Goal: Task Accomplishment & Management: Manage account settings

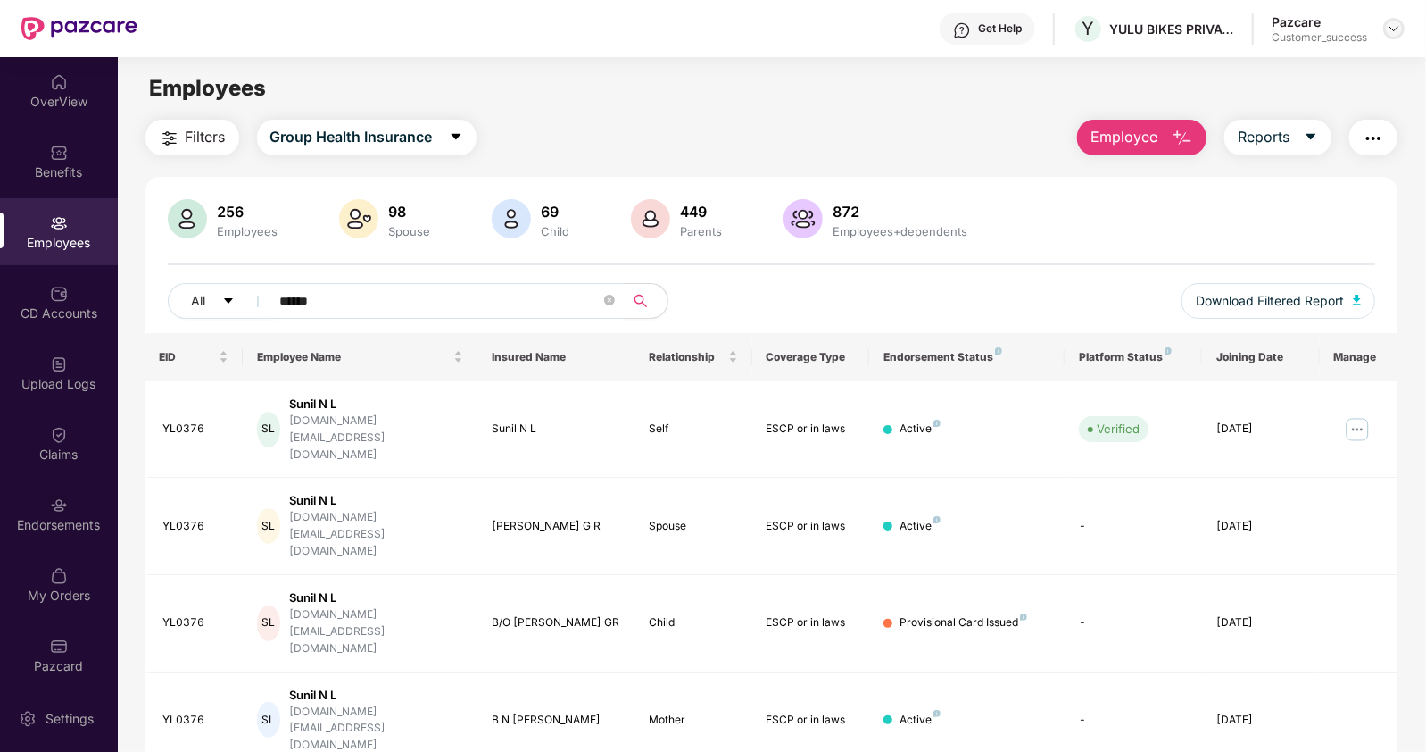
click at [1399, 21] on img at bounding box center [1394, 28] width 14 height 14
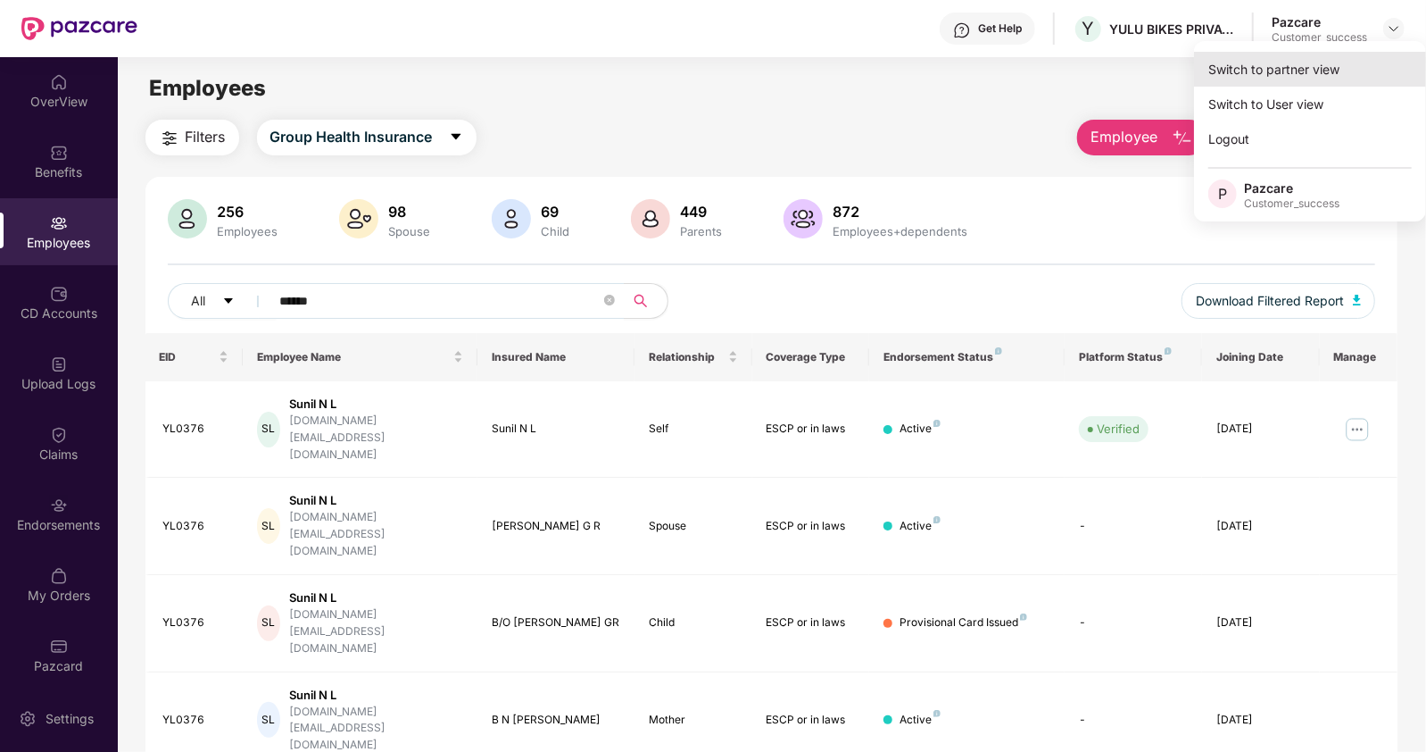
click at [1290, 71] on div "Switch to partner view" at bounding box center [1310, 69] width 232 height 35
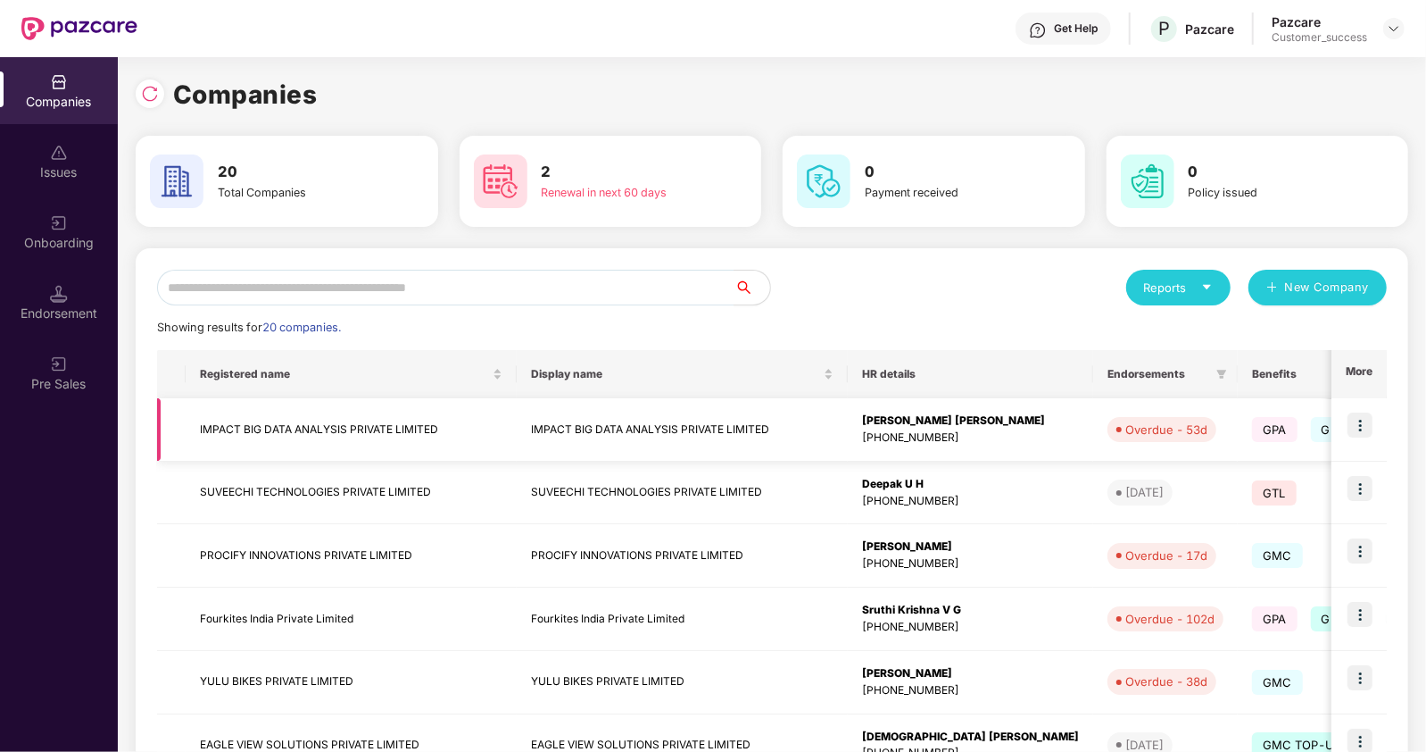
click at [1357, 420] on img at bounding box center [1360, 424] width 25 height 25
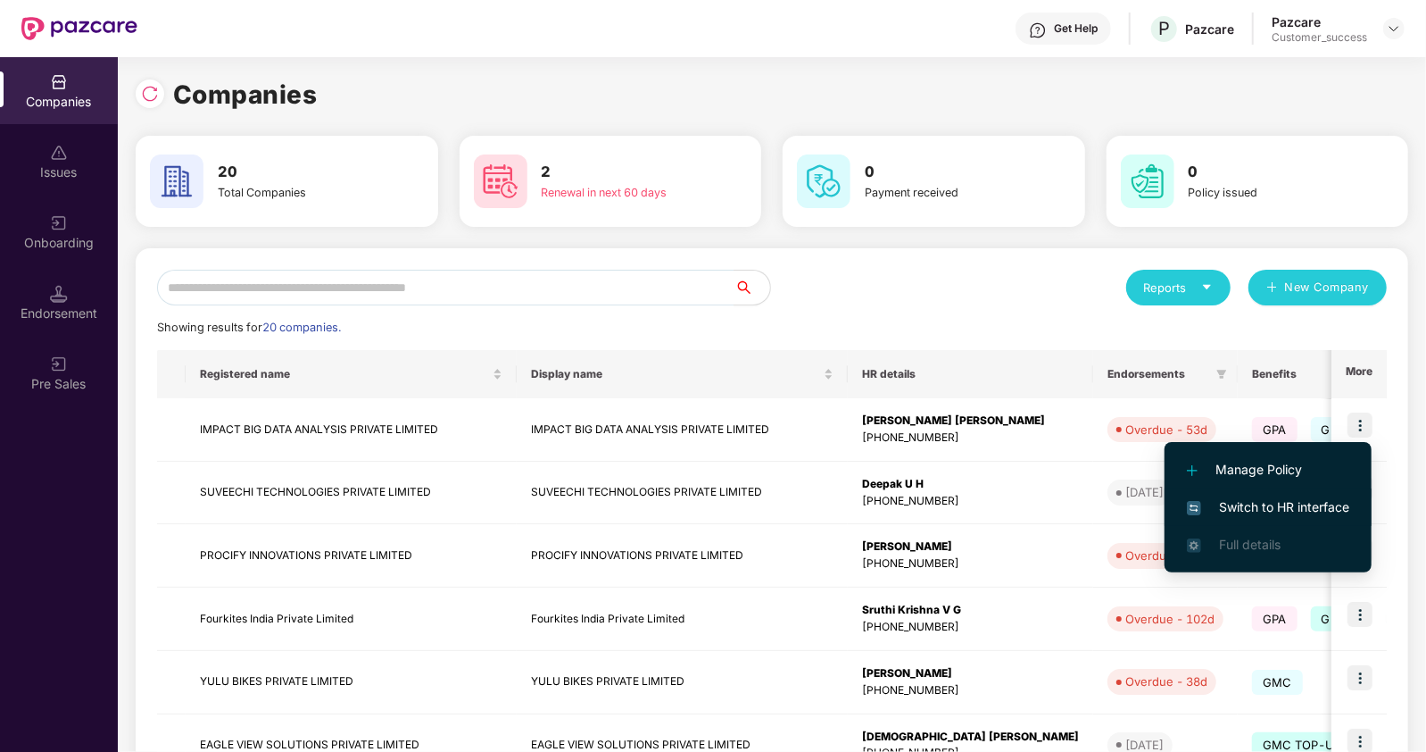
click at [1252, 514] on span "Switch to HR interface" at bounding box center [1268, 507] width 162 height 20
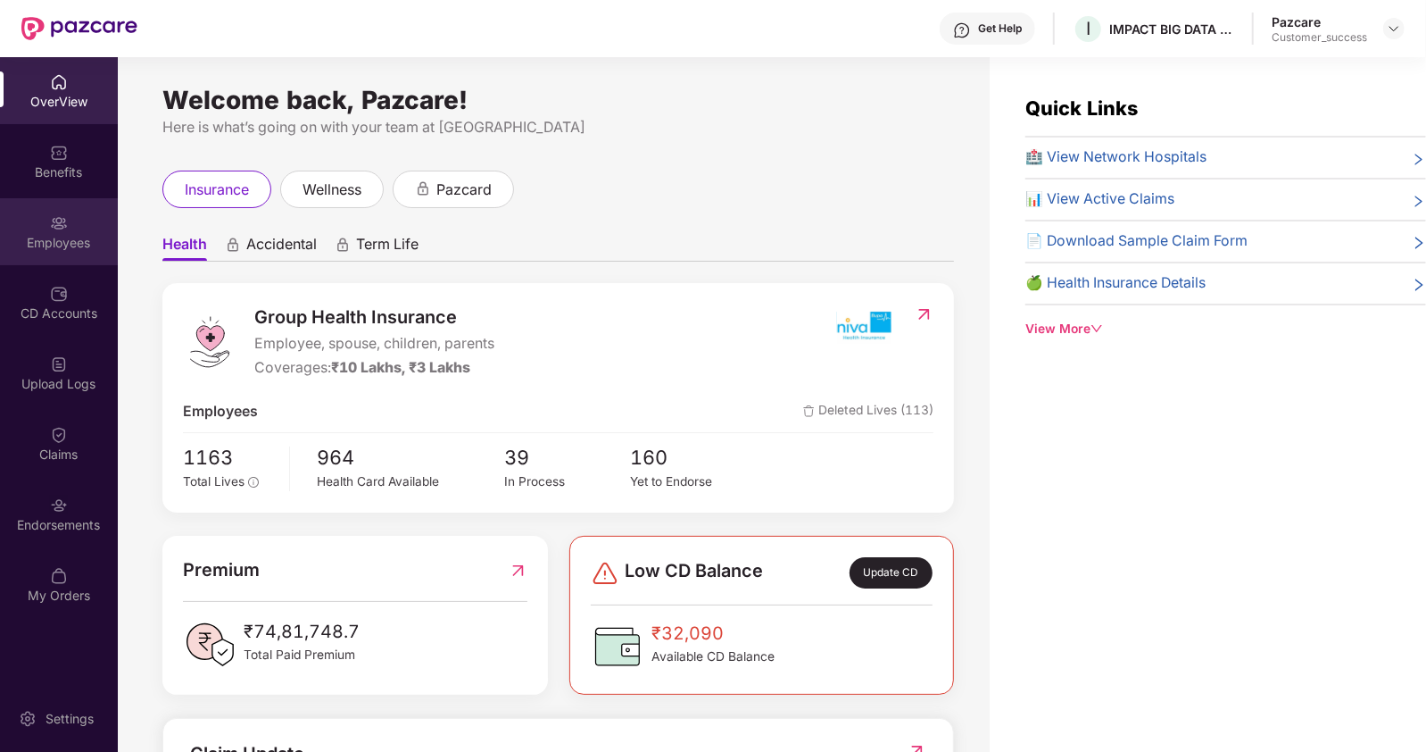
click at [83, 231] on div "Employees" at bounding box center [59, 231] width 118 height 67
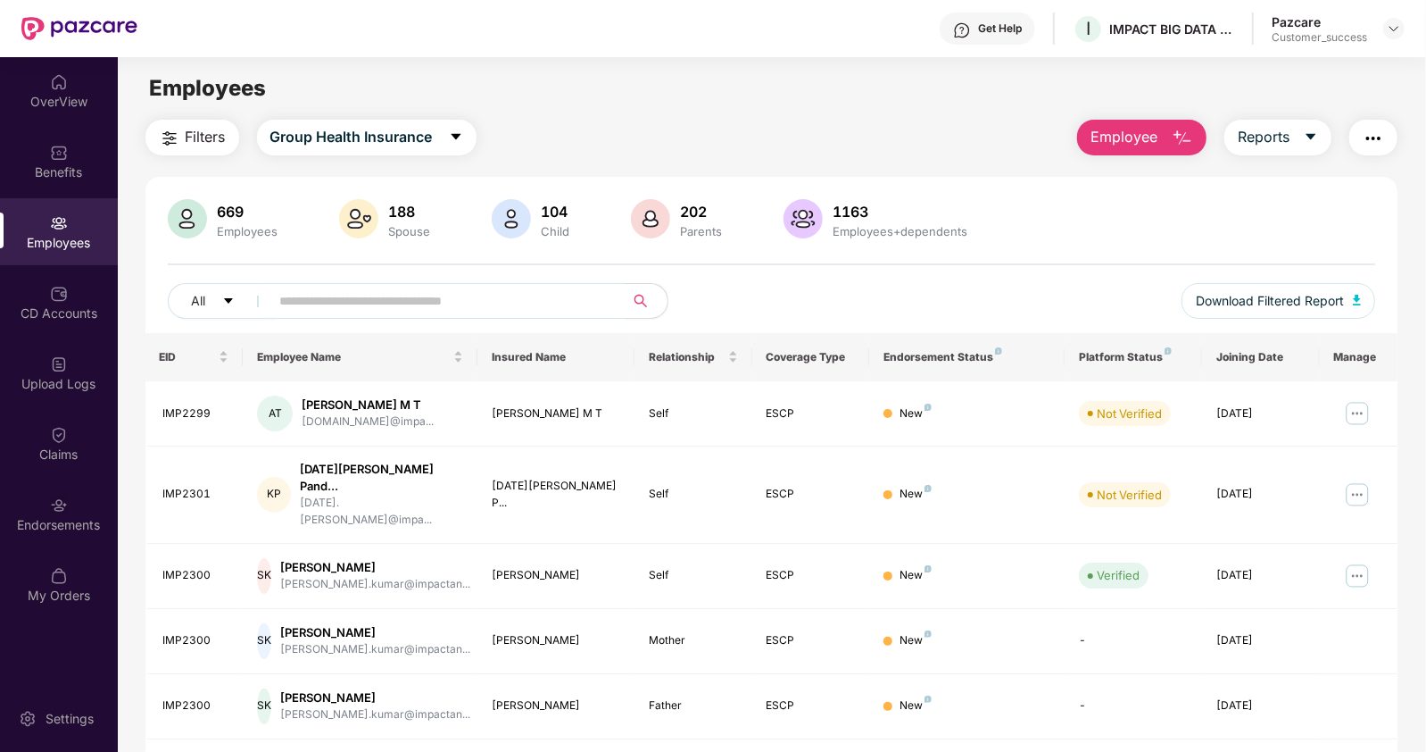
click at [293, 298] on input "text" at bounding box center [440, 300] width 320 height 27
paste input "*******"
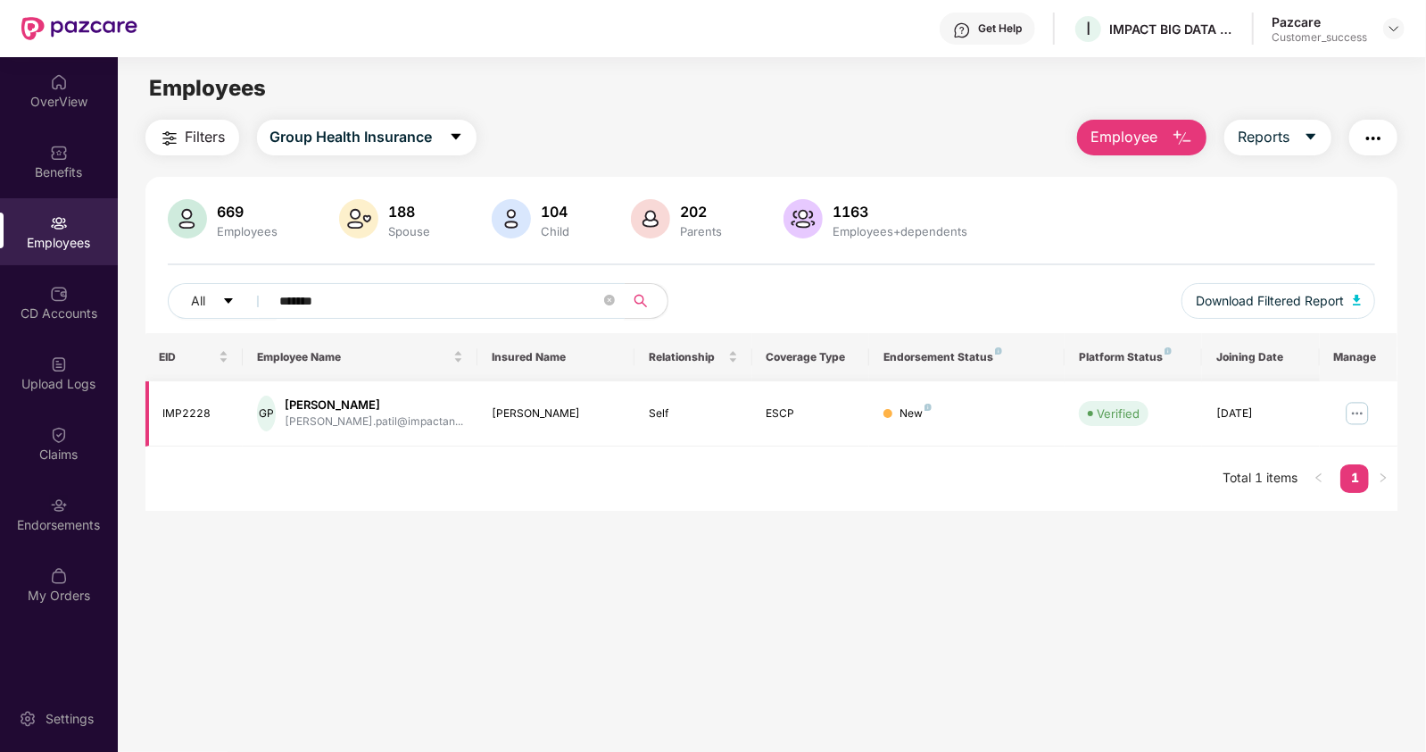
type input "*******"
click at [1362, 411] on img at bounding box center [1357, 413] width 29 height 29
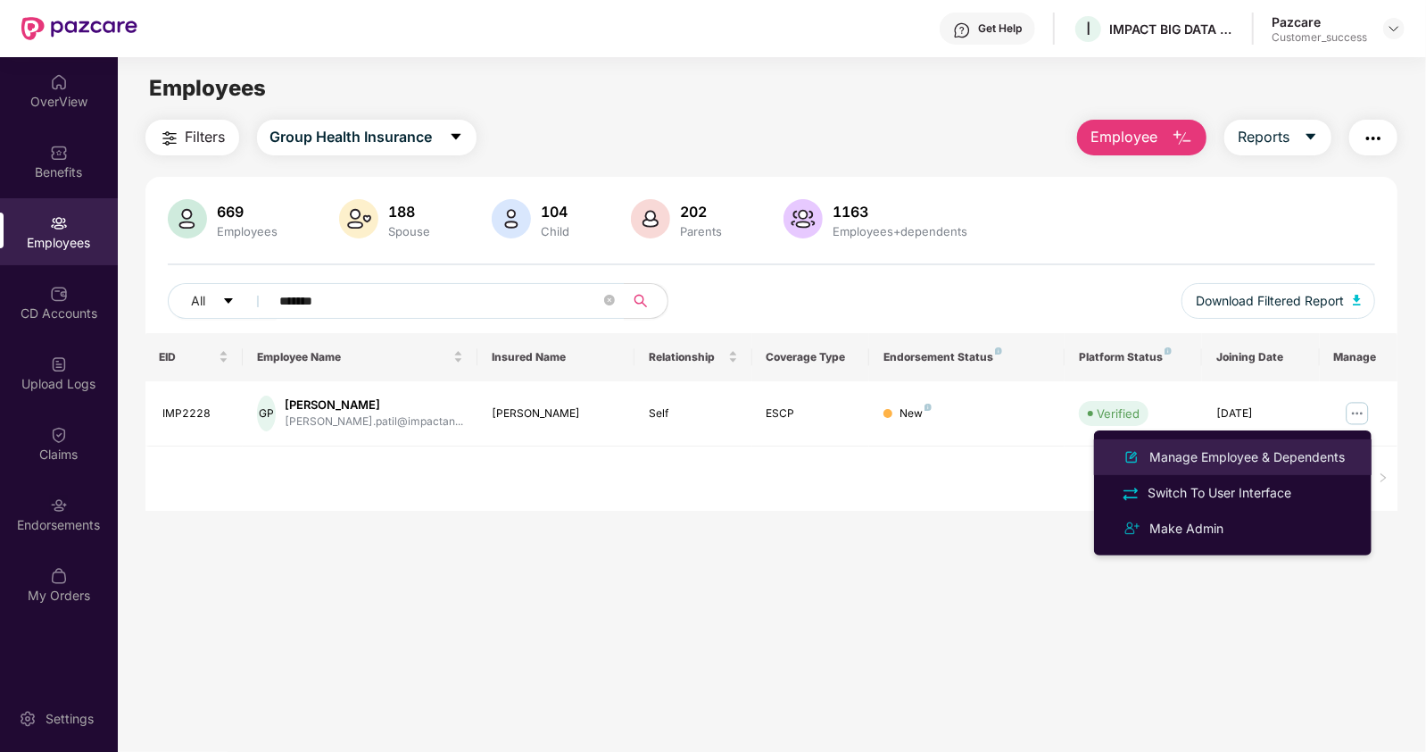
click at [1235, 453] on div "Manage Employee & Dependents" at bounding box center [1247, 457] width 203 height 20
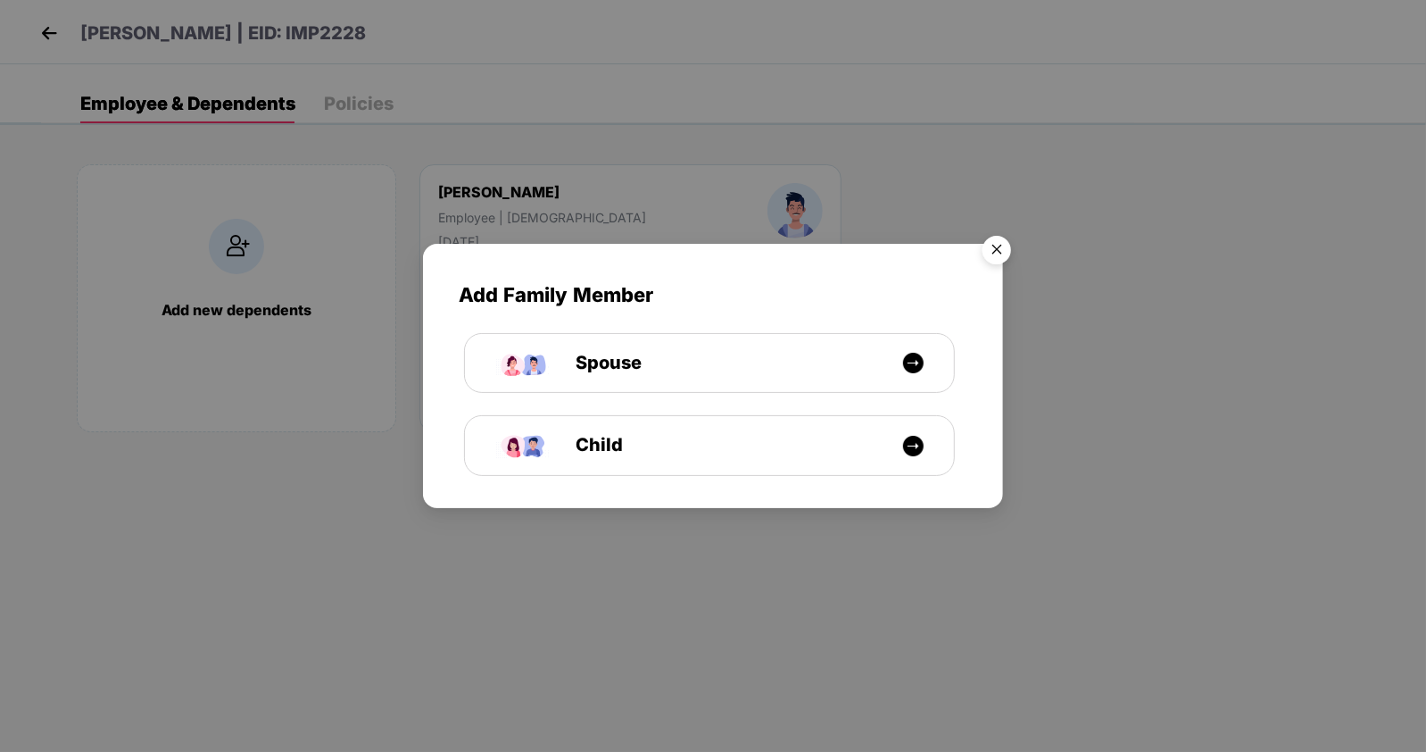
click at [989, 245] on img "Close" at bounding box center [997, 253] width 50 height 50
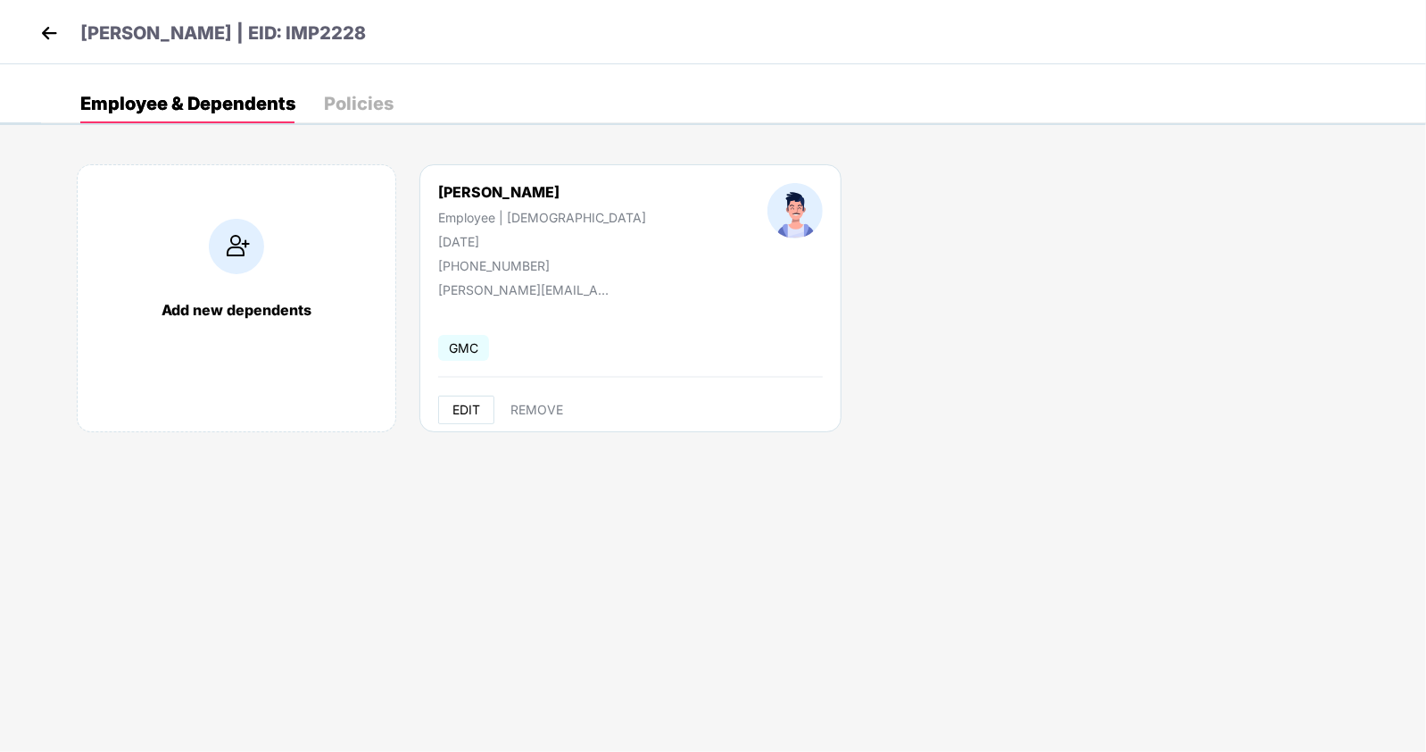
click at [453, 411] on span "EDIT" at bounding box center [467, 410] width 28 height 14
select select "****"
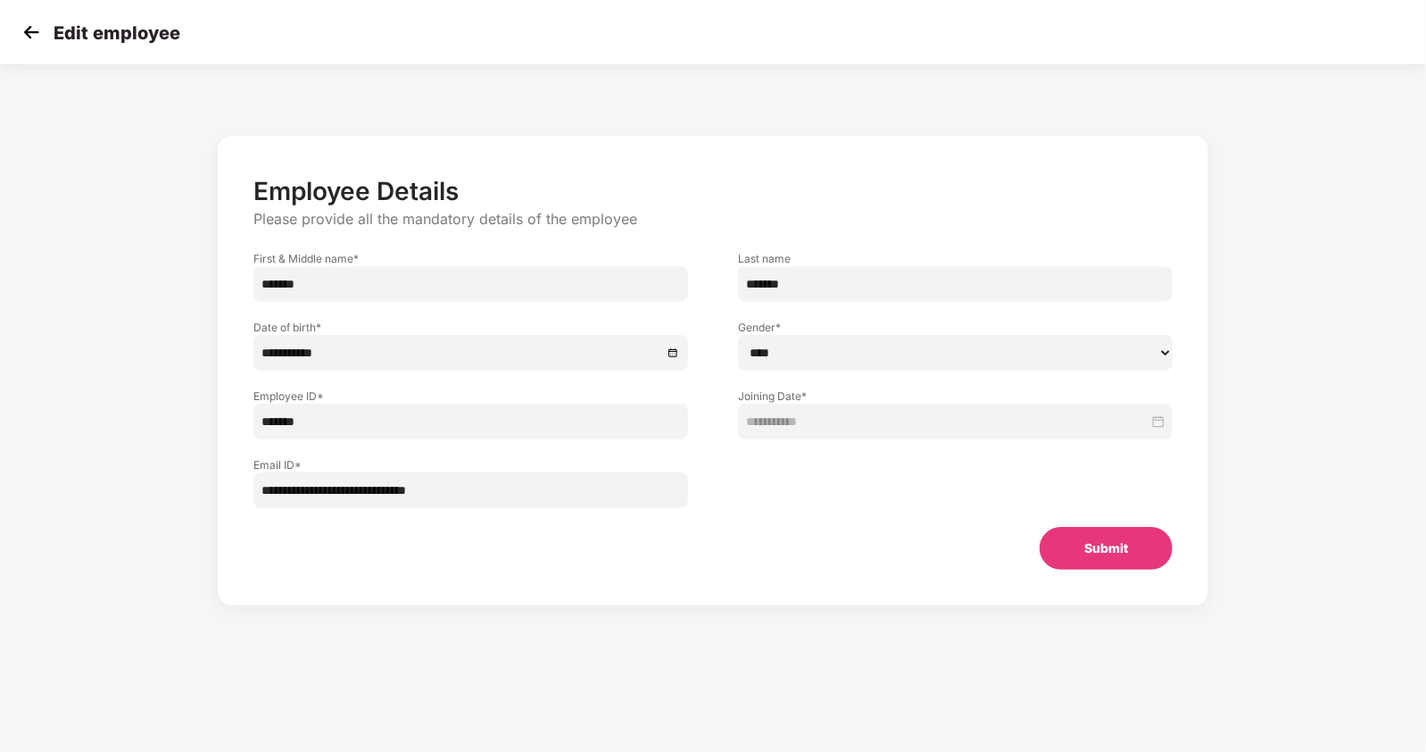
click at [579, 288] on input "*******" at bounding box center [470, 284] width 435 height 36
type input "**********"
click at [759, 285] on input "*******" at bounding box center [955, 284] width 435 height 36
type input "*****"
click at [1085, 542] on button "Submit" at bounding box center [1106, 548] width 133 height 43
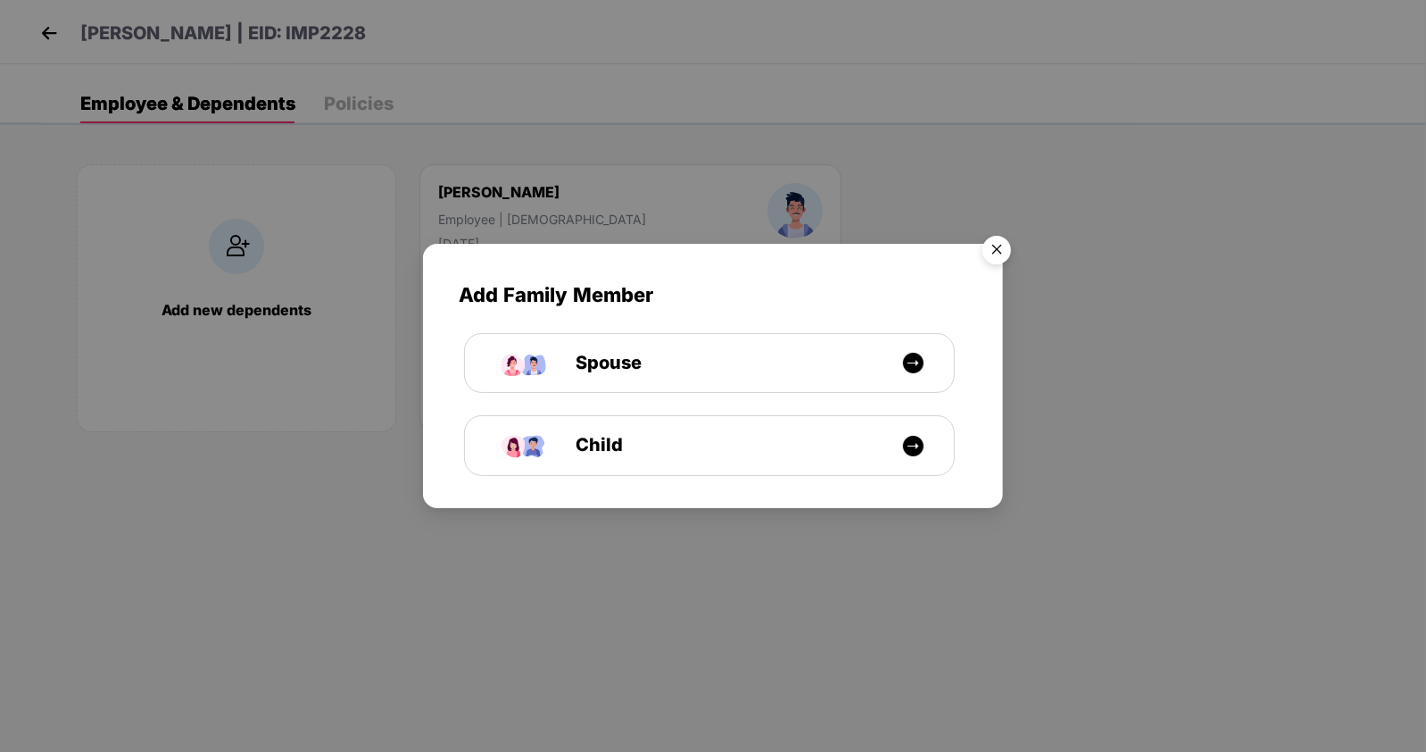
click at [999, 244] on img "Close" at bounding box center [997, 253] width 50 height 50
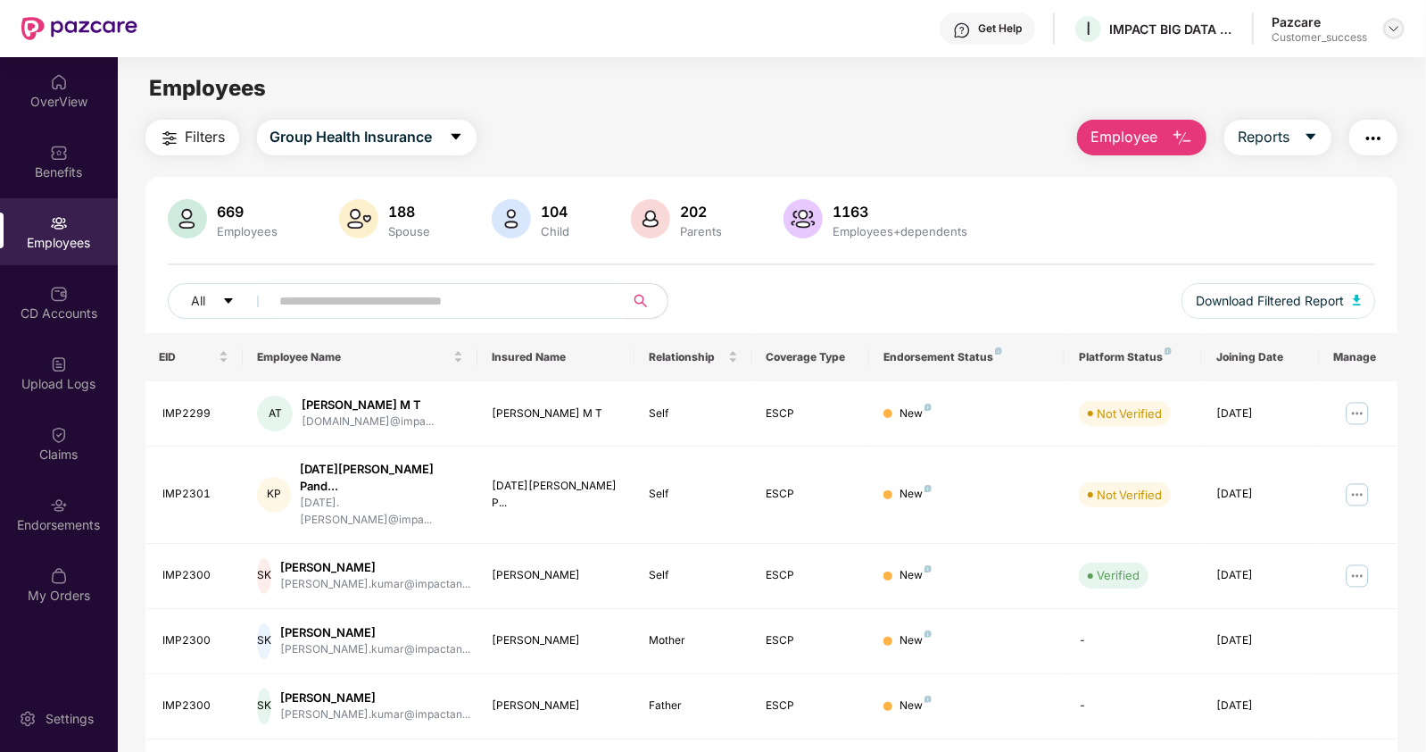
click at [1402, 29] on div at bounding box center [1394, 28] width 21 height 21
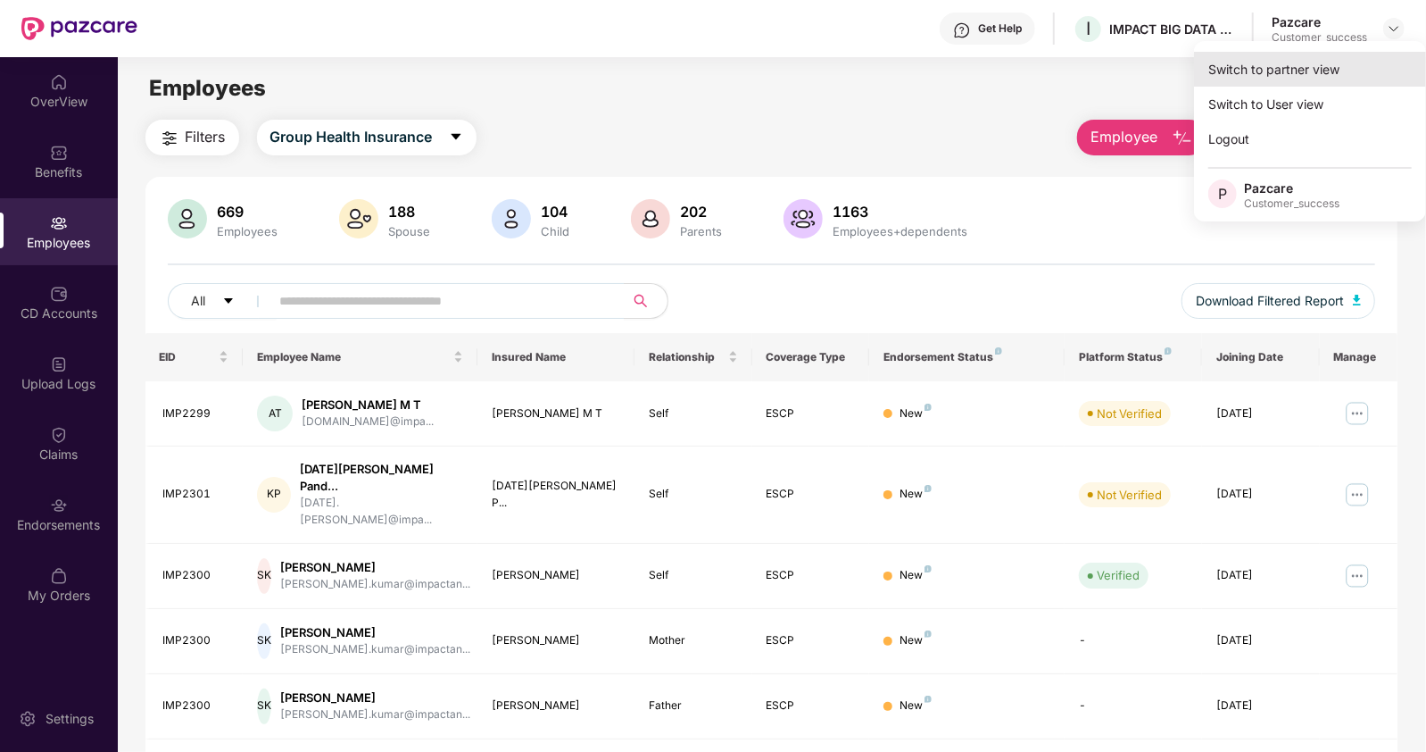
click at [1321, 70] on div "Switch to partner view" at bounding box center [1310, 69] width 232 height 35
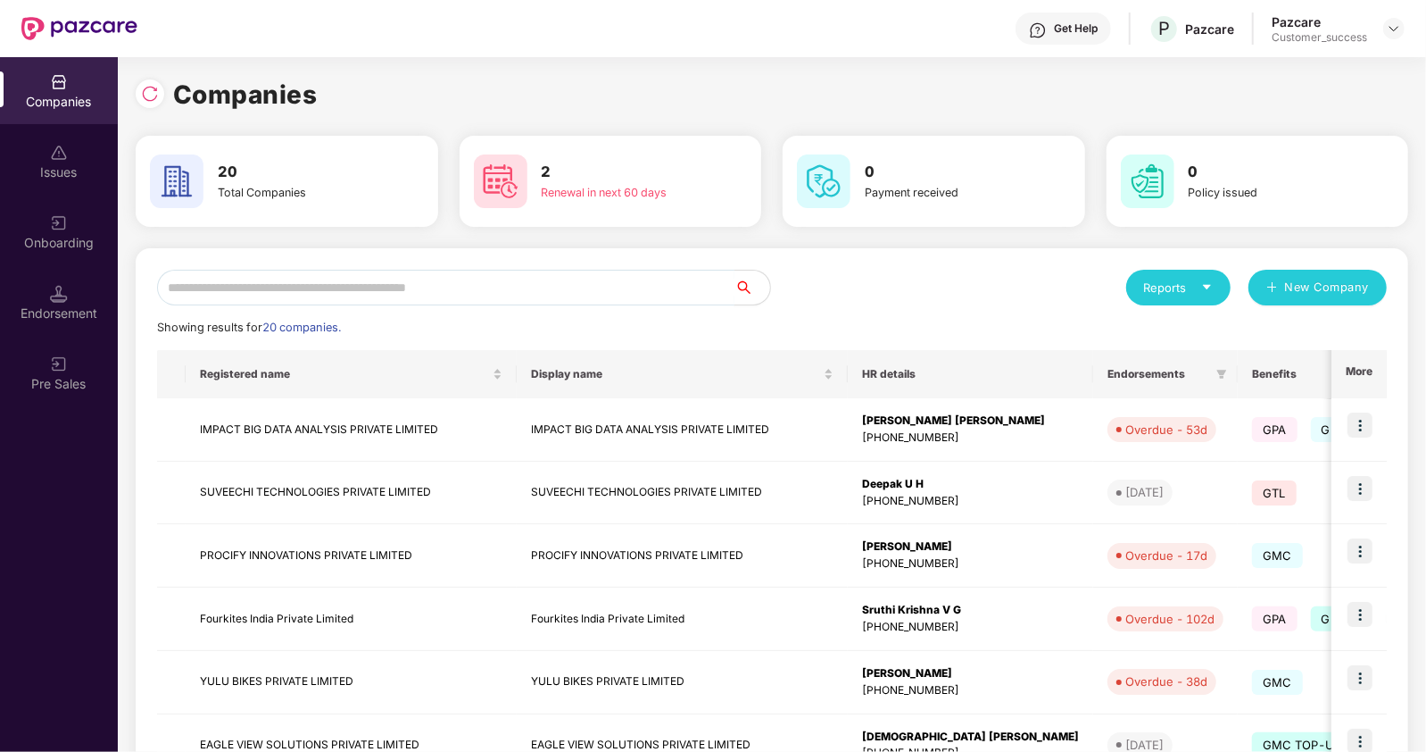
click at [585, 283] on input "text" at bounding box center [446, 288] width 578 height 36
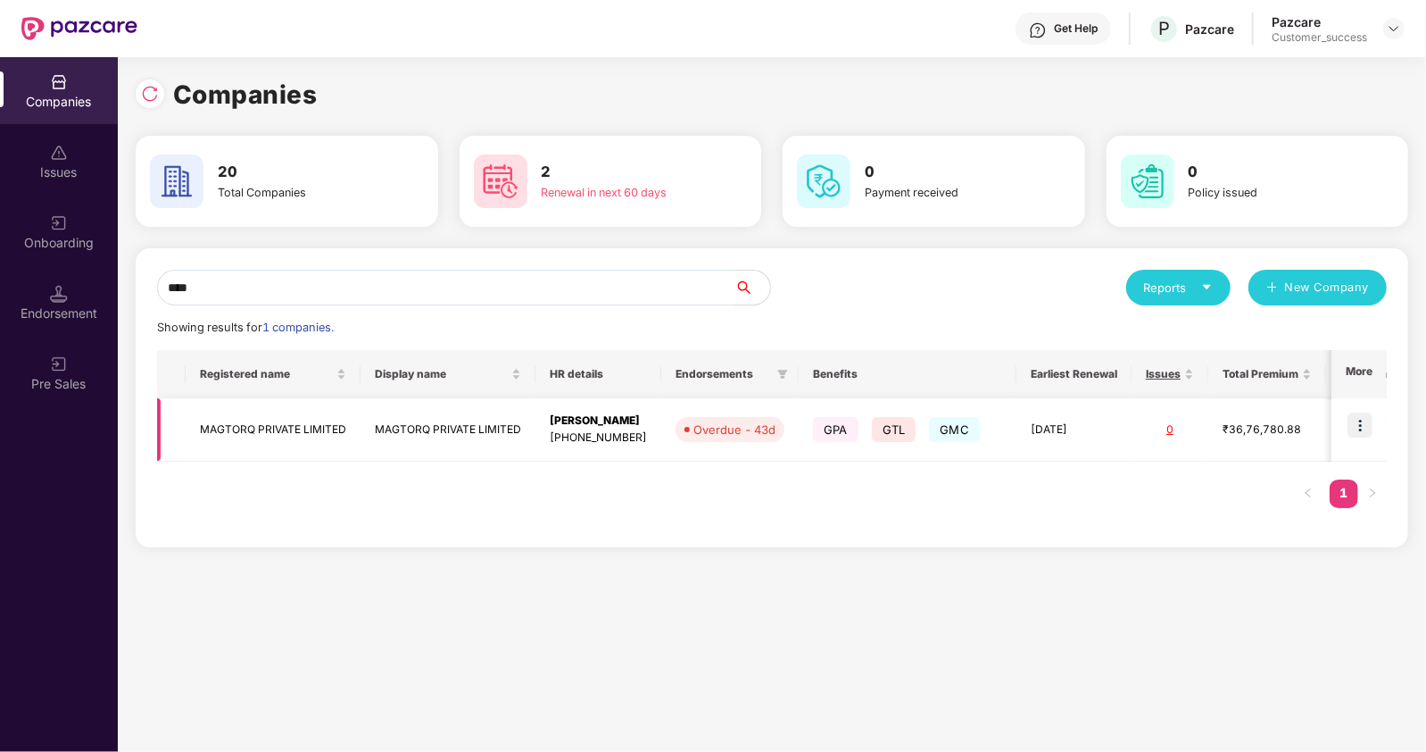
type input "****"
click at [286, 434] on td "MAGTORQ PRIVATE LIMITED" at bounding box center [273, 429] width 175 height 63
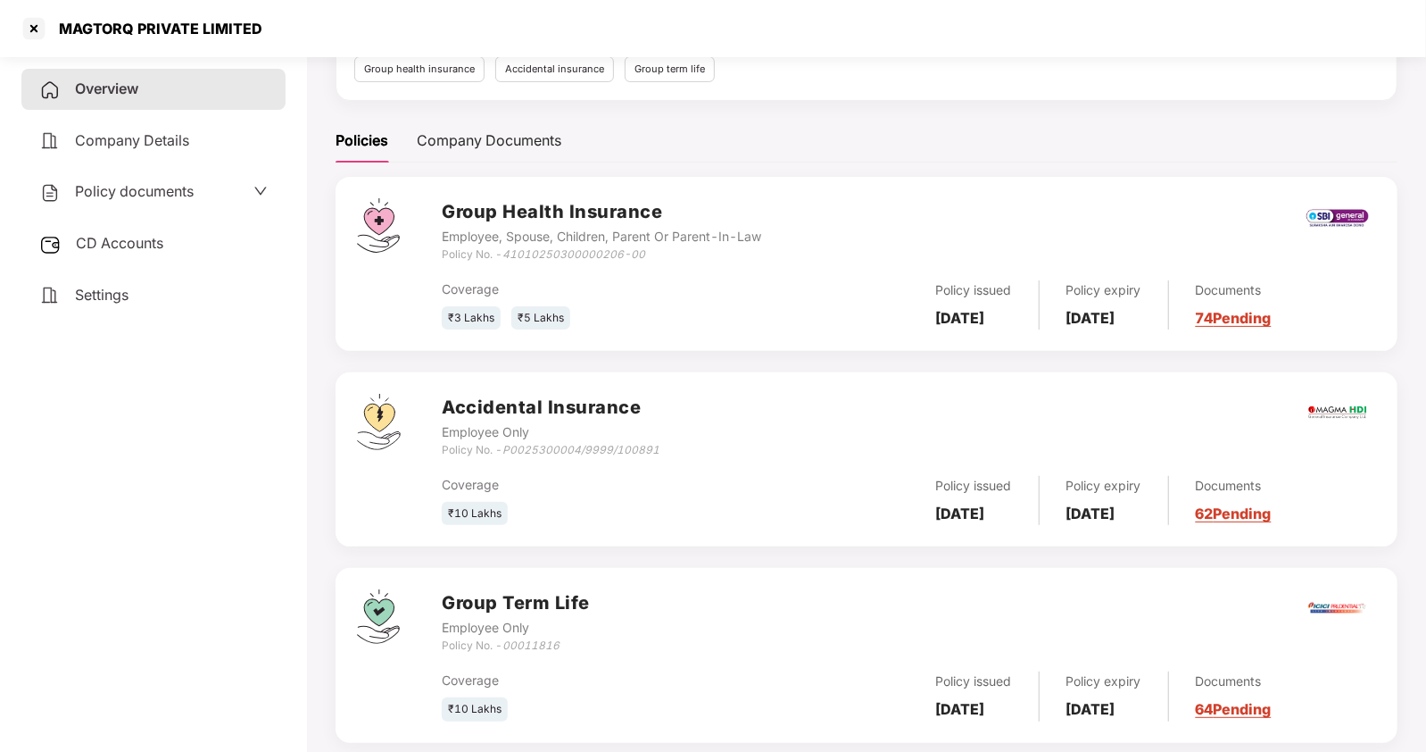
scroll to position [228, 0]
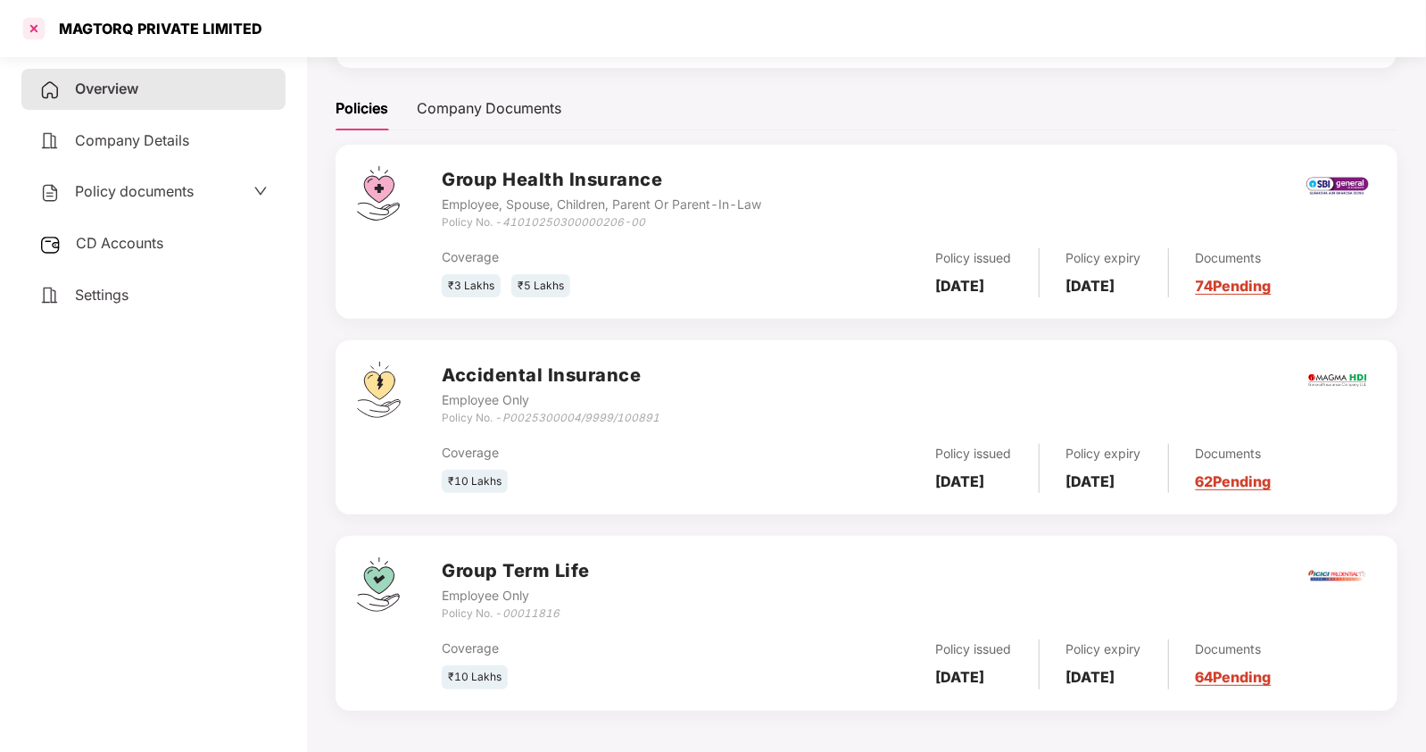
click at [38, 33] on div at bounding box center [34, 28] width 29 height 29
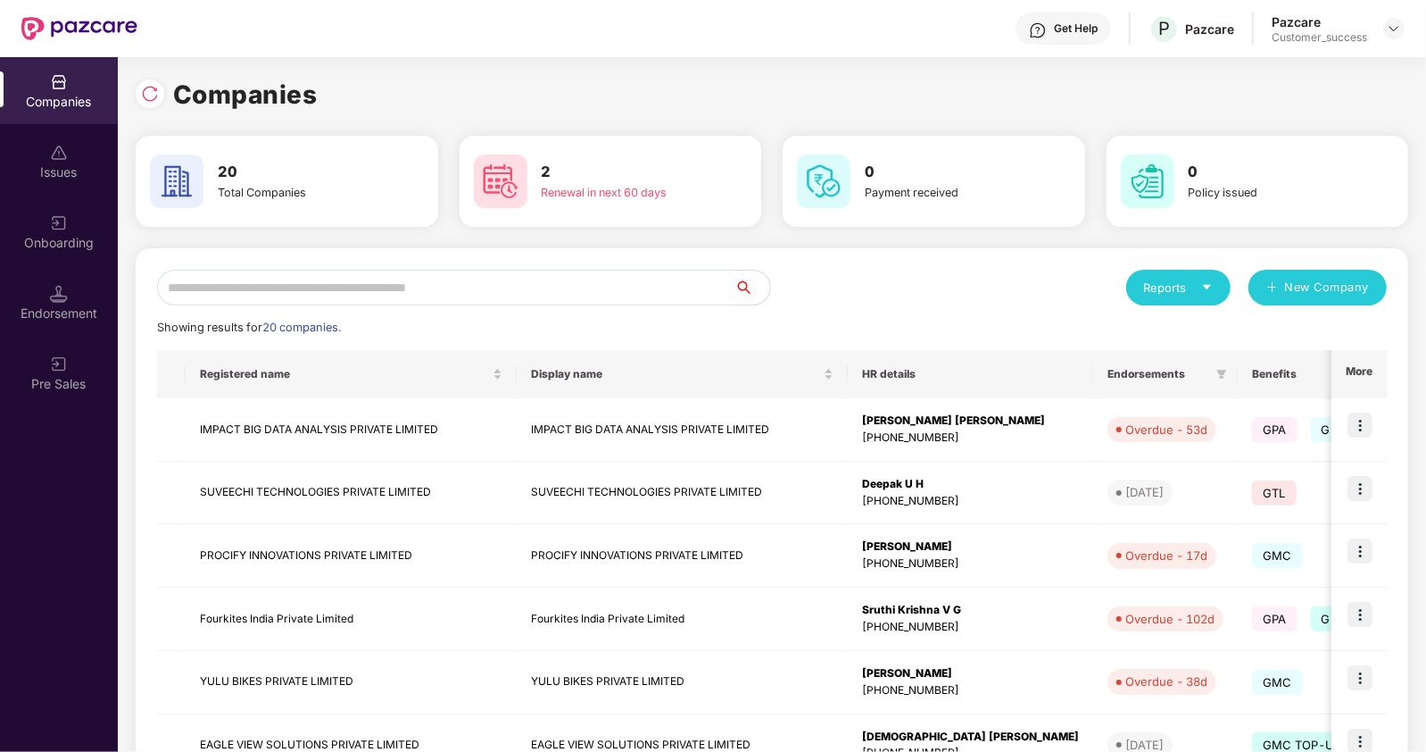
scroll to position [0, 0]
click at [423, 291] on input "text" at bounding box center [446, 288] width 578 height 36
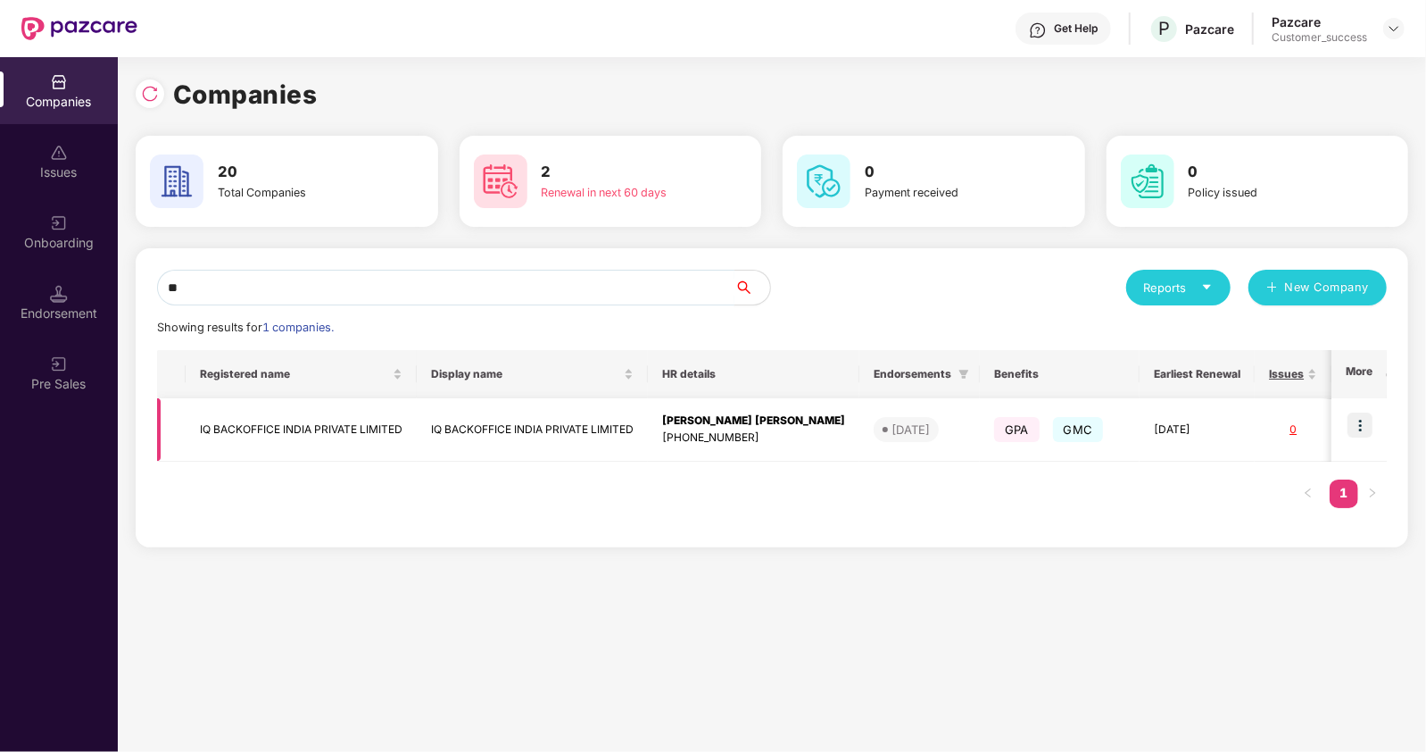
type input "**"
click at [447, 430] on td "IQ BACKOFFICE INDIA PRIVATE LIMITED" at bounding box center [532, 429] width 231 height 63
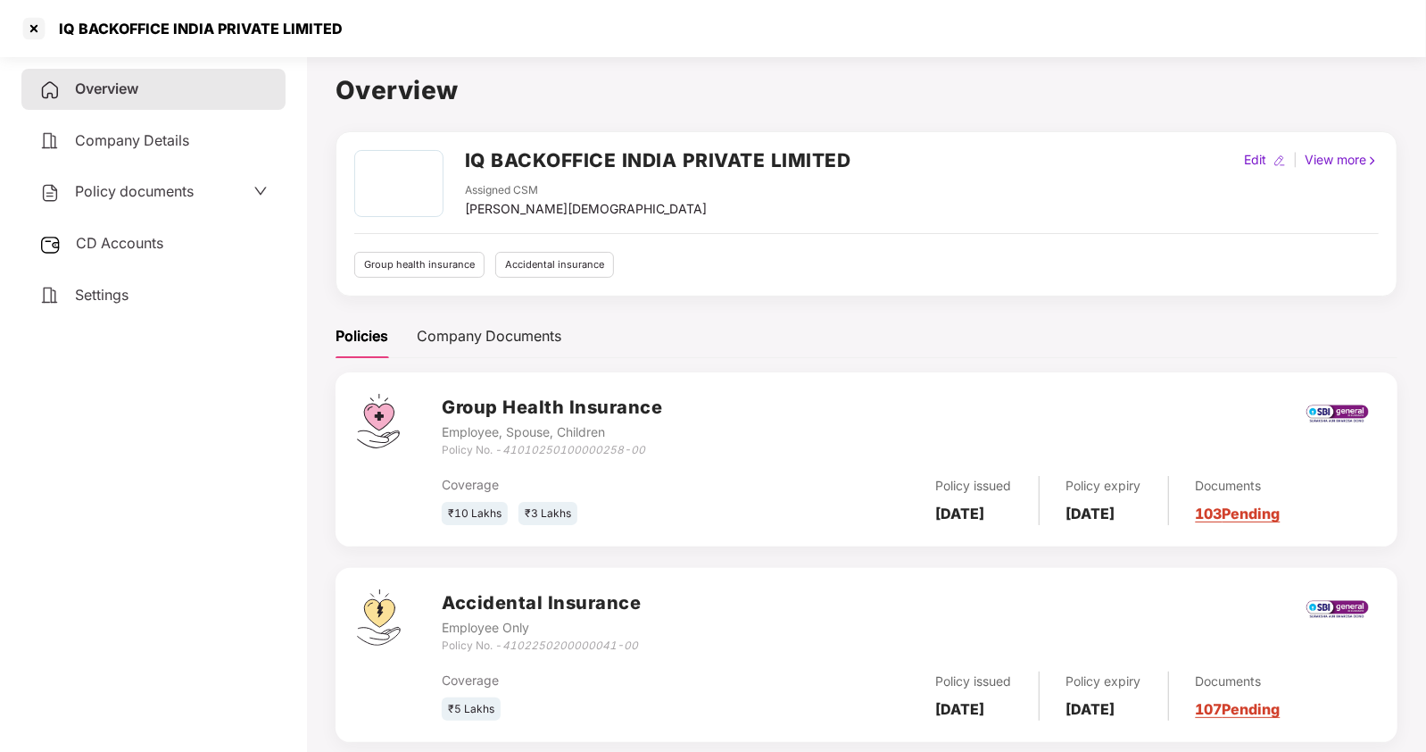
scroll to position [48, 0]
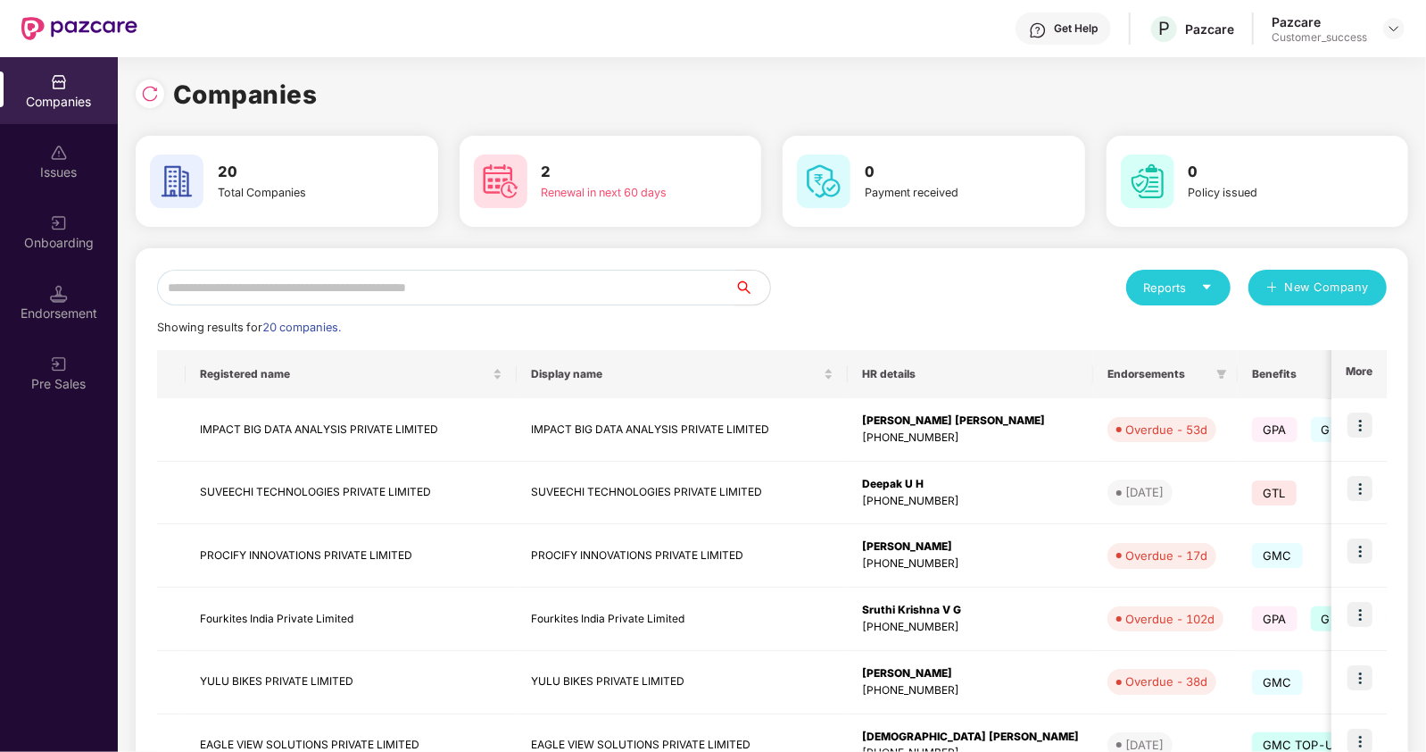
click at [493, 293] on input "text" at bounding box center [446, 288] width 578 height 36
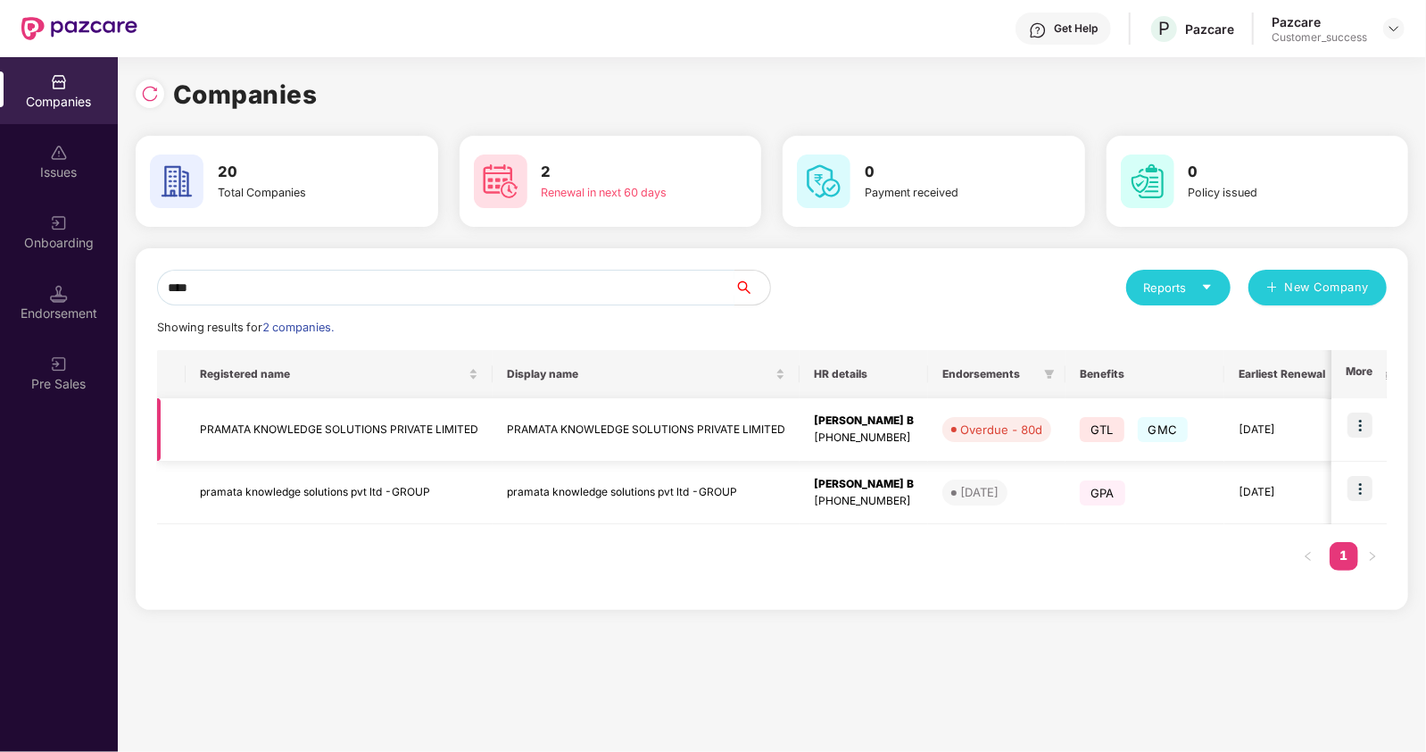
type input "****"
click at [459, 427] on td "PRAMATA KNOWLEDGE SOLUTIONS PRIVATE LIMITED" at bounding box center [339, 429] width 307 height 63
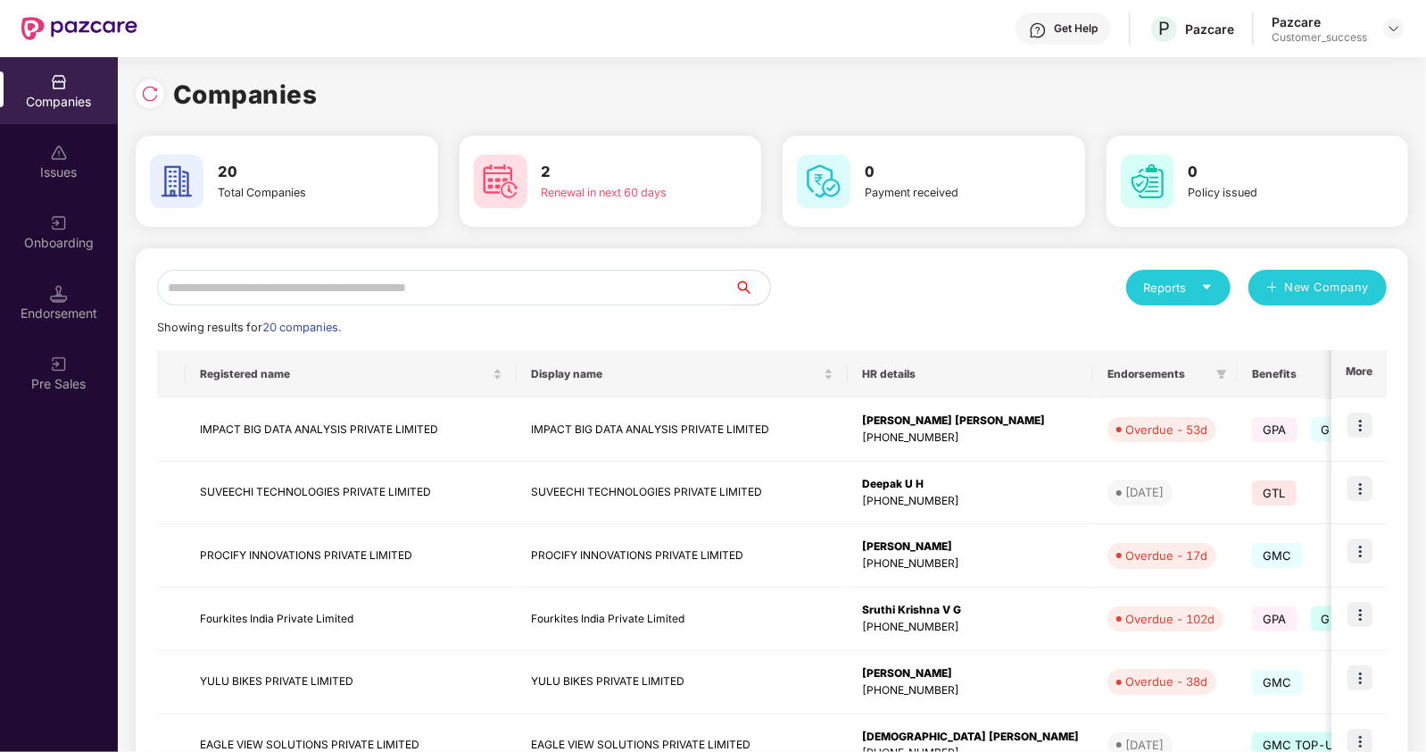
click at [629, 283] on input "text" at bounding box center [446, 288] width 578 height 36
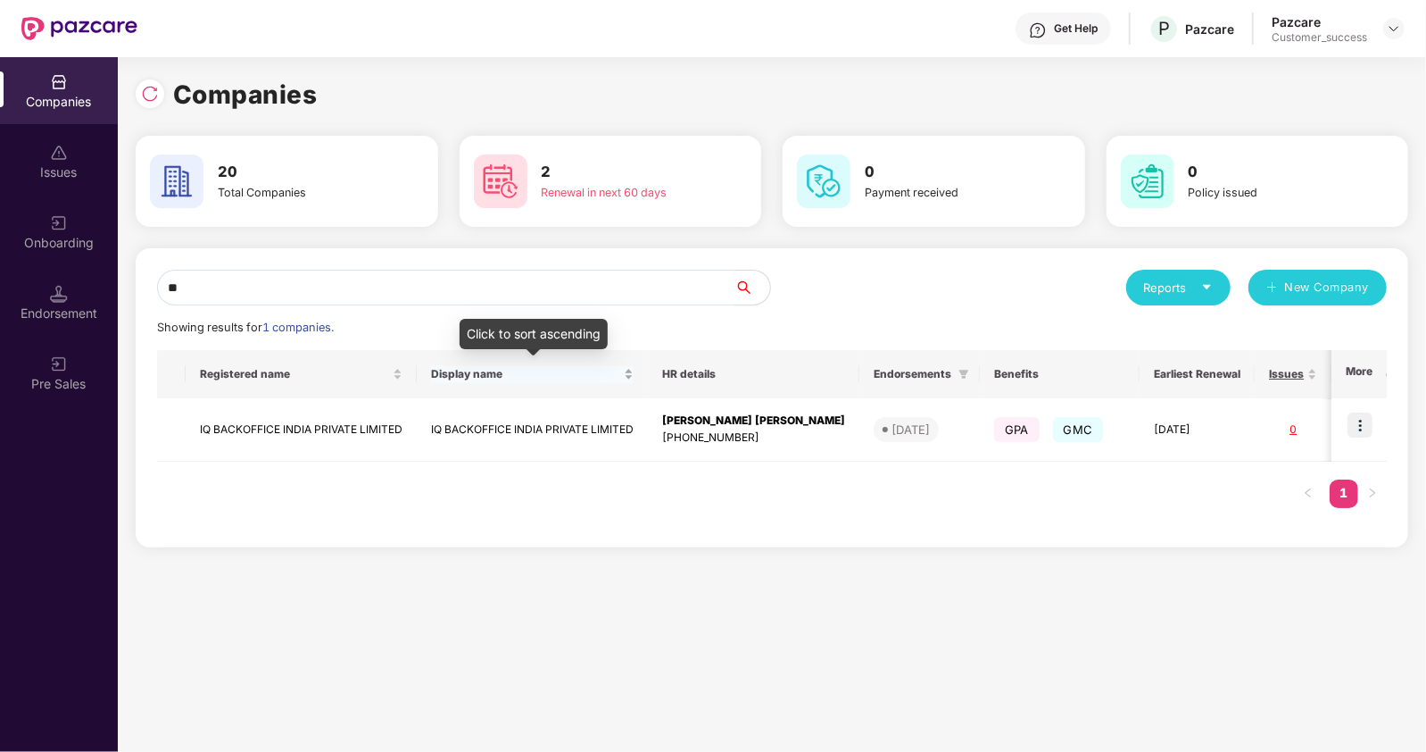
type input "*"
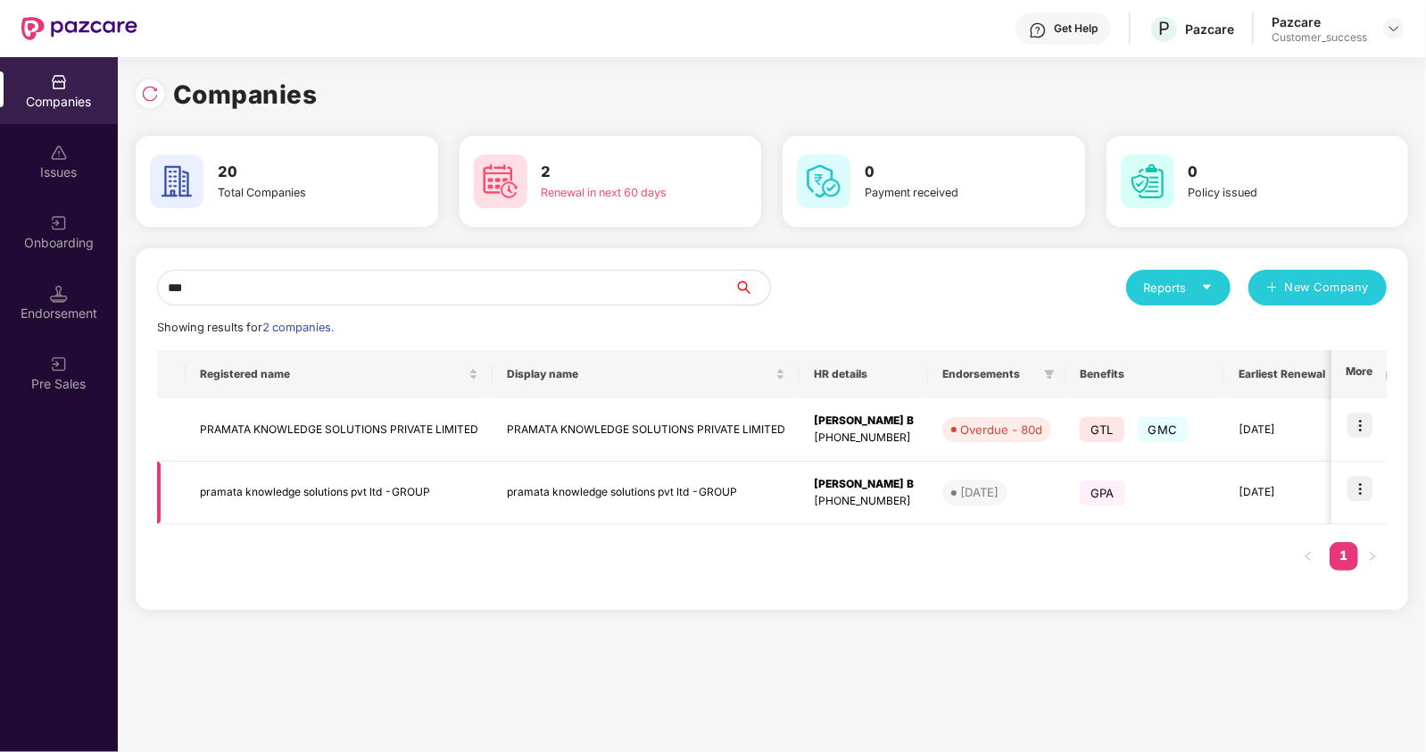
type input "***"
click at [421, 483] on td "pramata knowledge solutions pvt ltd -GROUP" at bounding box center [339, 492] width 307 height 63
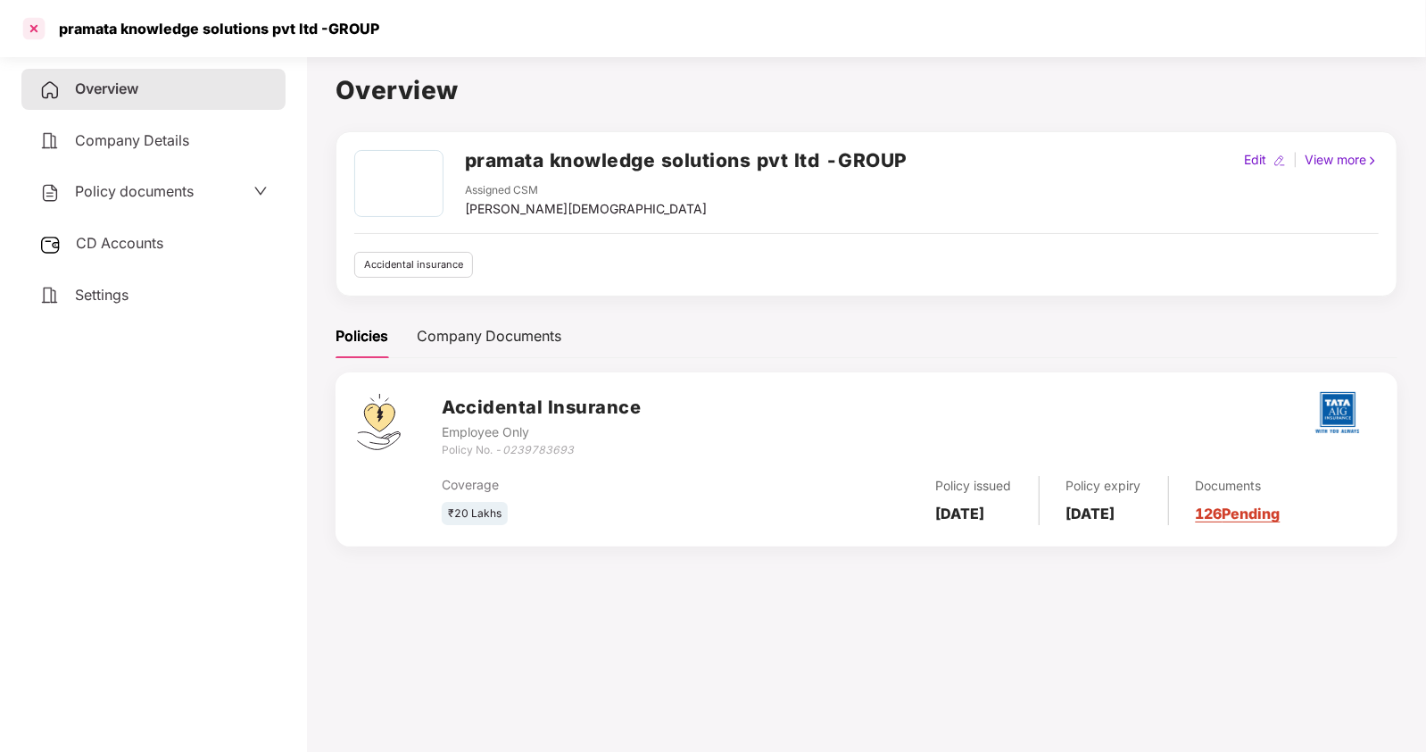
click at [32, 19] on div at bounding box center [34, 28] width 29 height 29
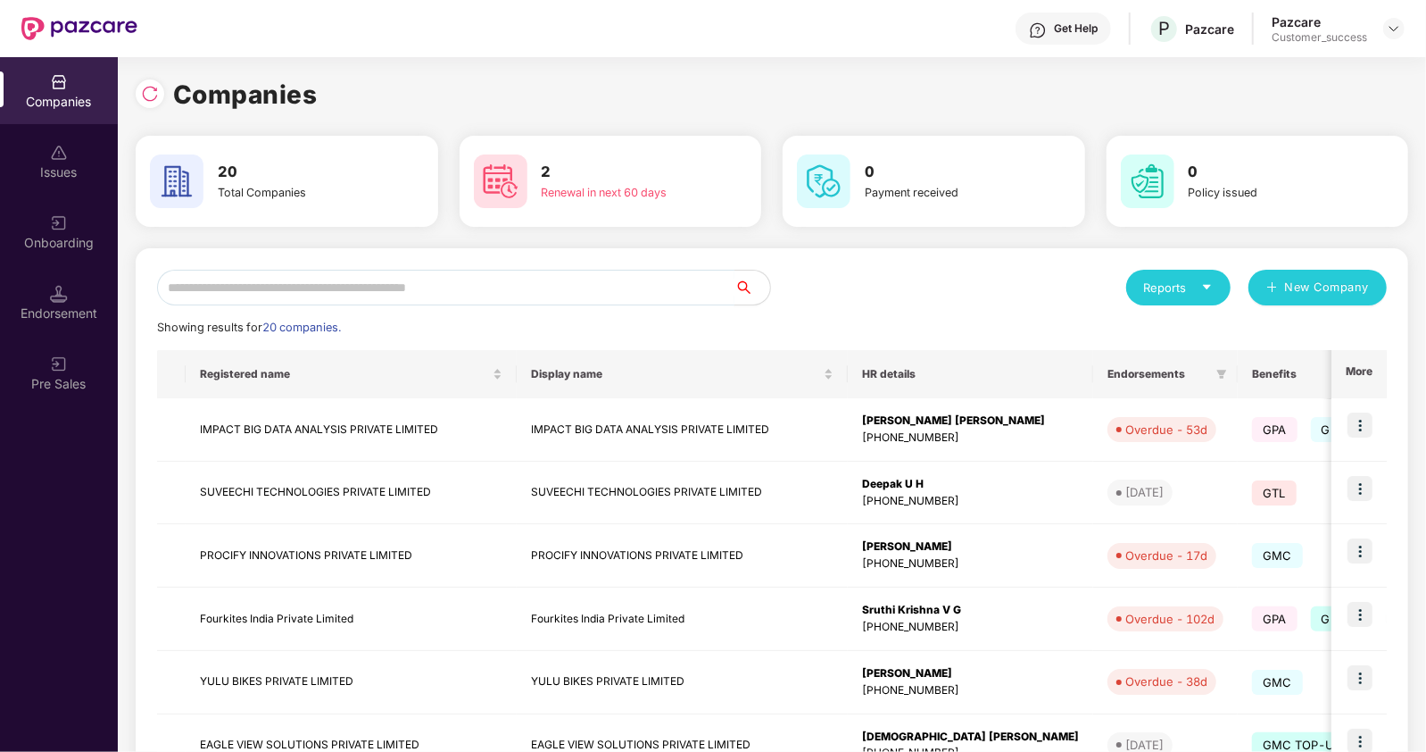
click at [370, 287] on input "text" at bounding box center [446, 288] width 578 height 36
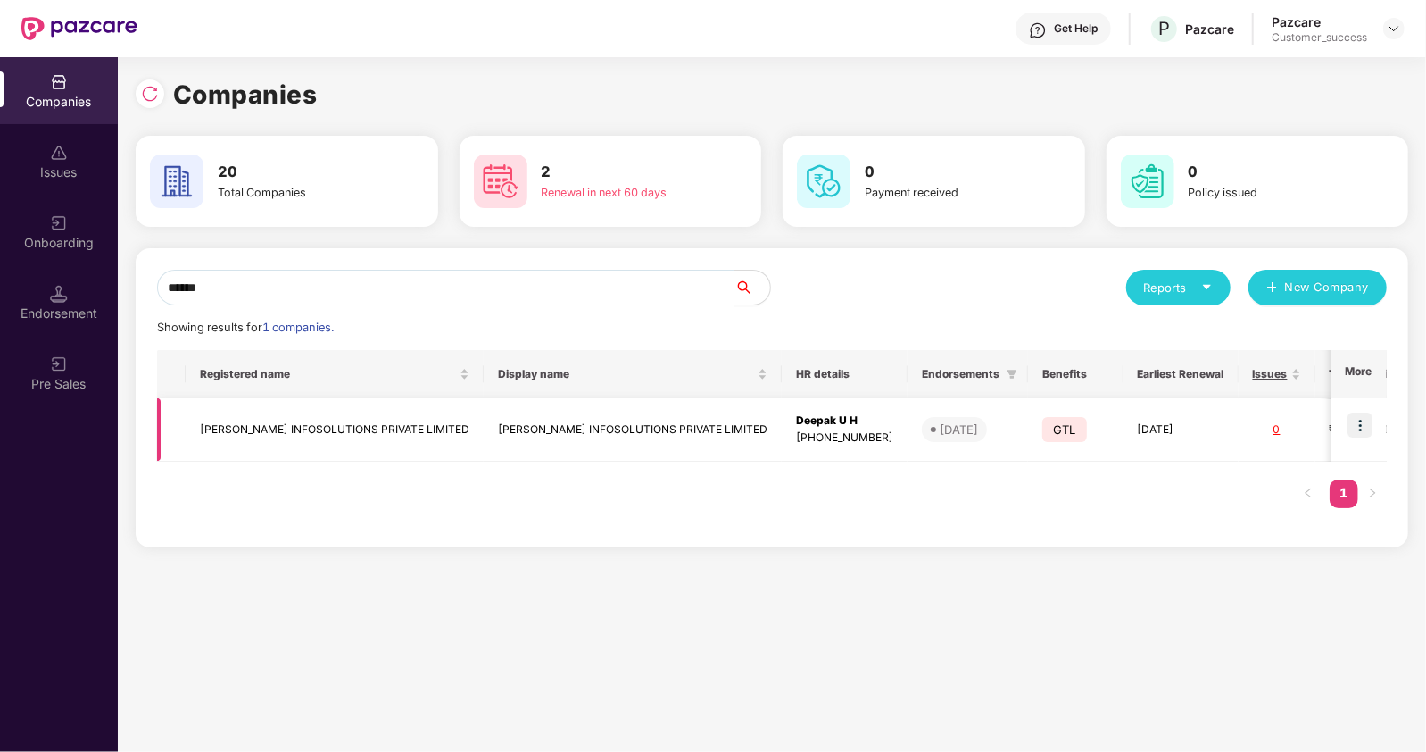
type input "******"
click at [345, 425] on td "[PERSON_NAME] INFOSOLUTIONS PRIVATE LIMITED" at bounding box center [335, 429] width 298 height 63
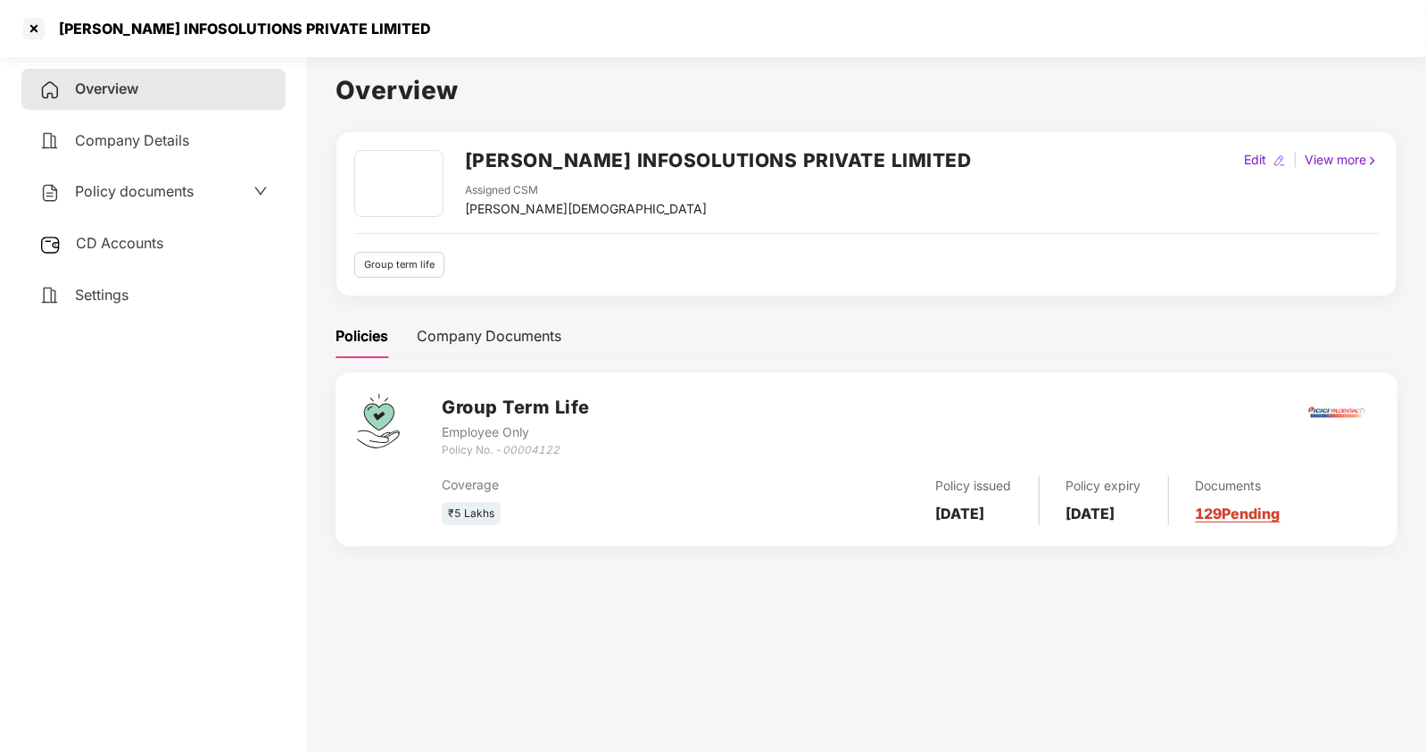
click at [121, 197] on span "Policy documents" at bounding box center [134, 191] width 119 height 18
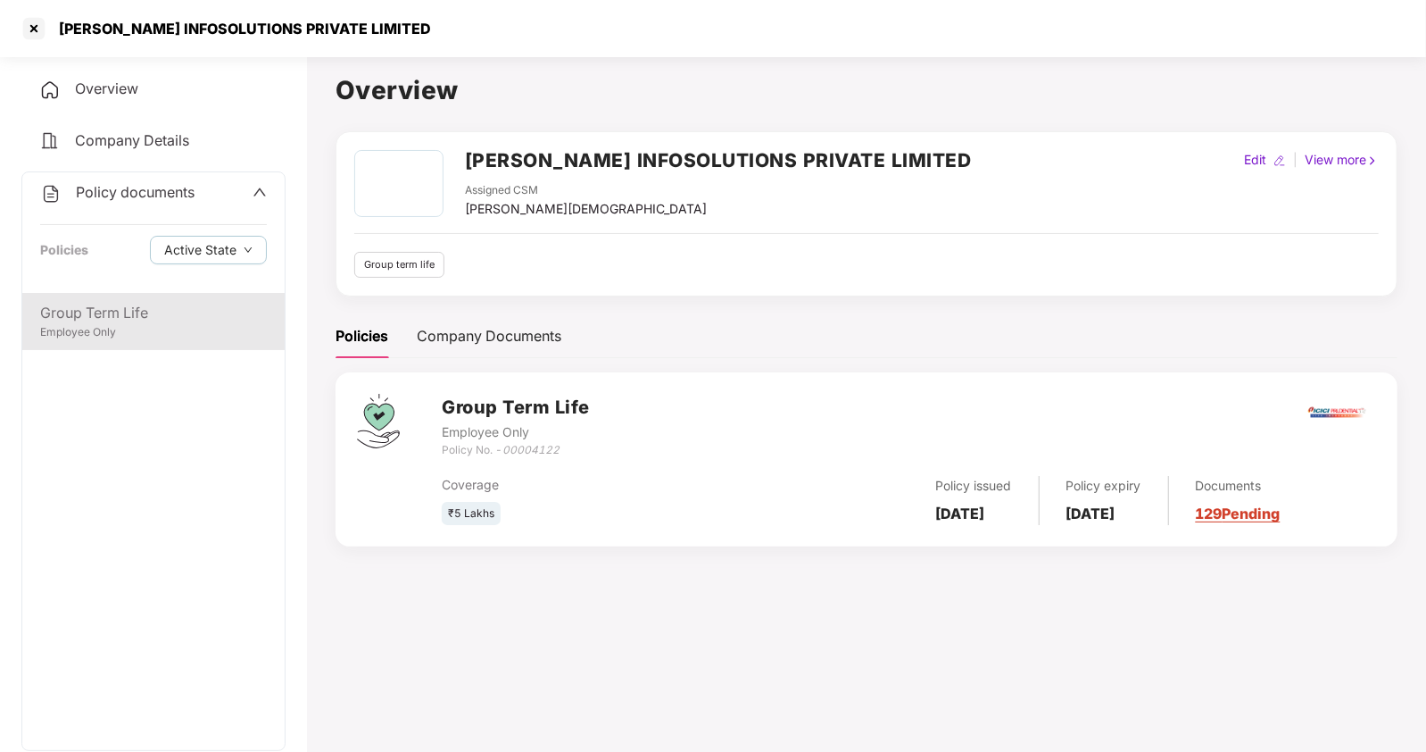
click at [126, 300] on div "Group Term Life Employee Only" at bounding box center [153, 321] width 262 height 57
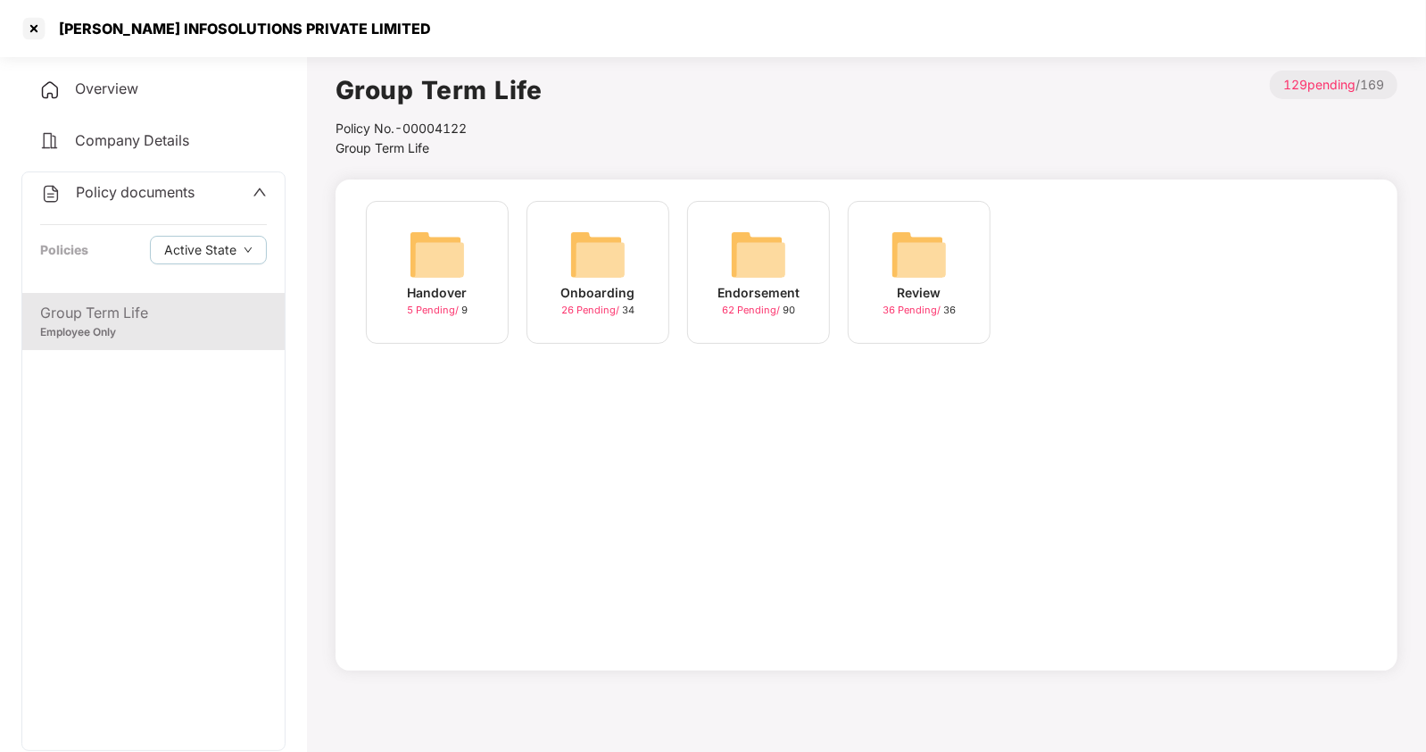
click at [754, 265] on img at bounding box center [758, 254] width 57 height 57
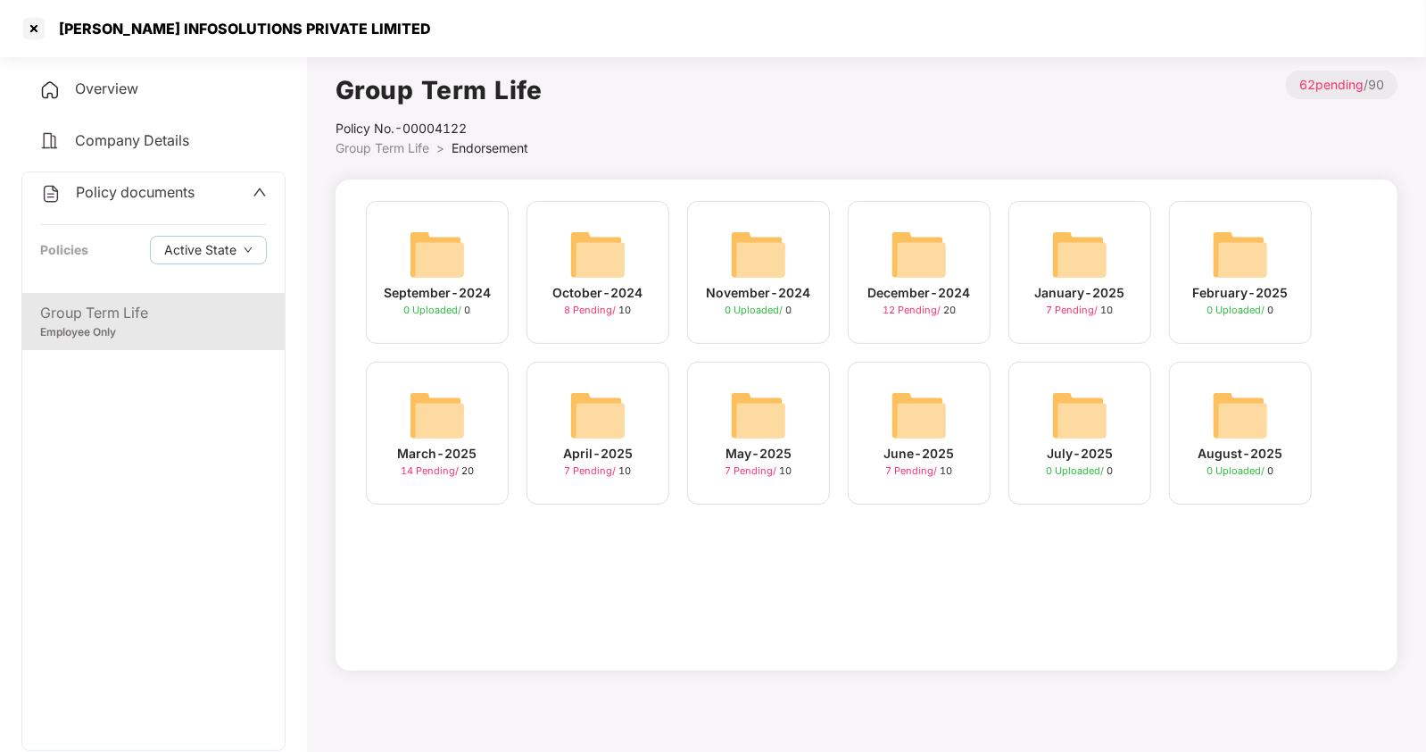
click at [404, 149] on span "Group Term Life" at bounding box center [383, 147] width 94 height 15
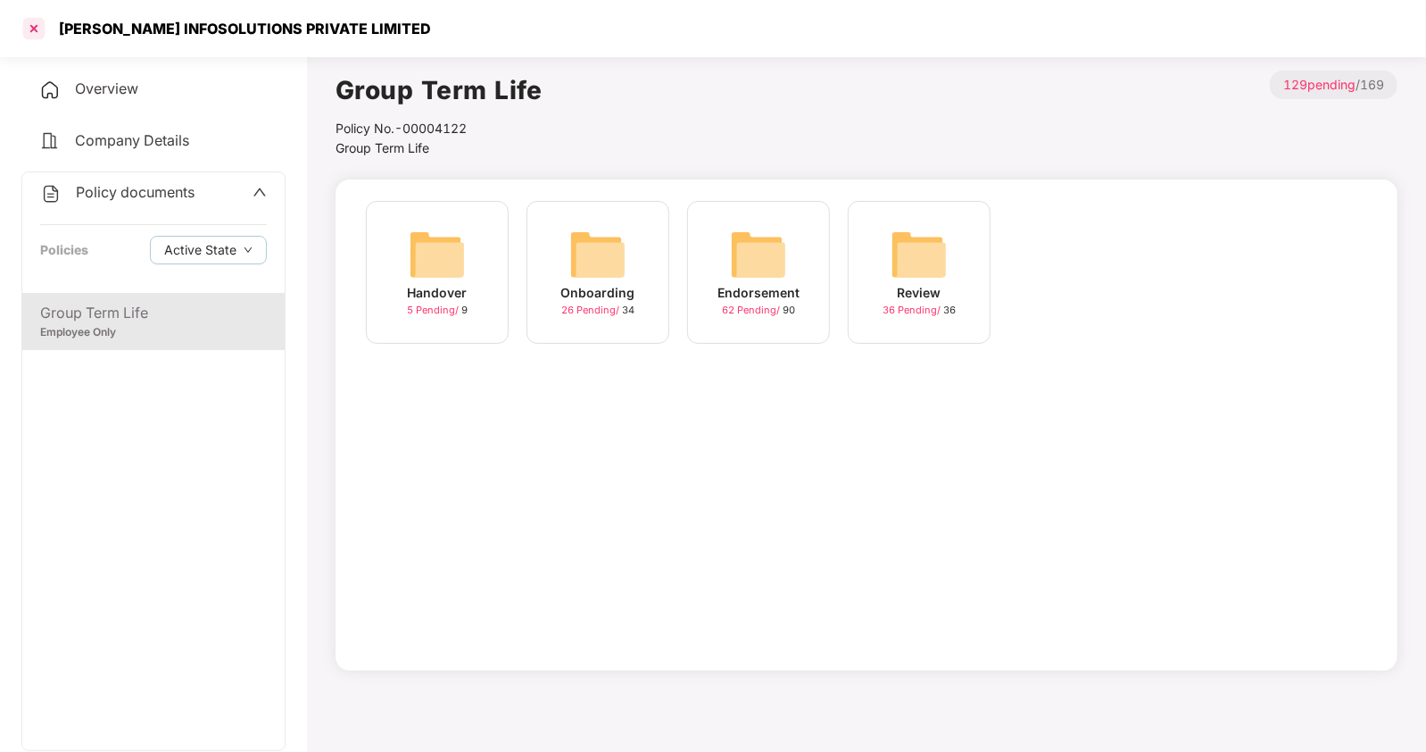
click at [33, 31] on div at bounding box center [34, 28] width 29 height 29
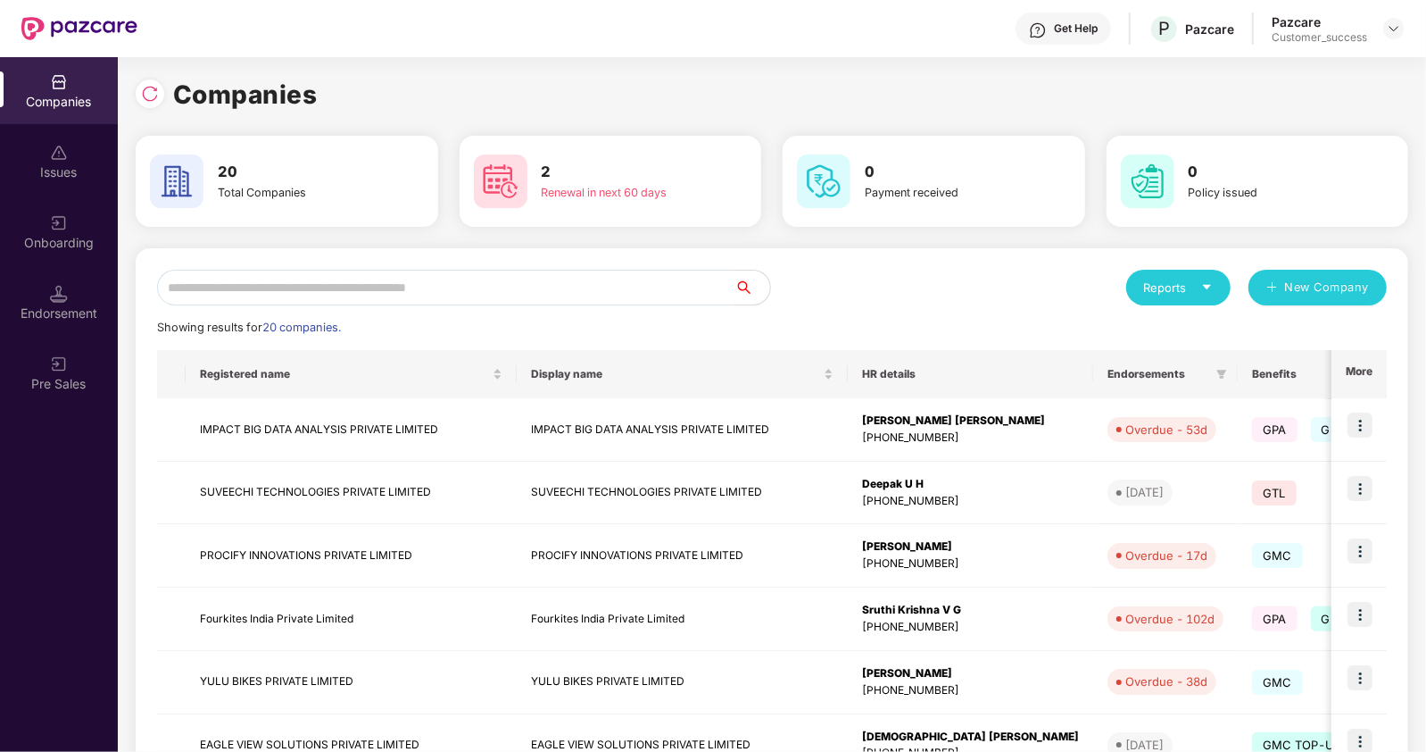
click at [512, 287] on input "text" at bounding box center [446, 288] width 578 height 36
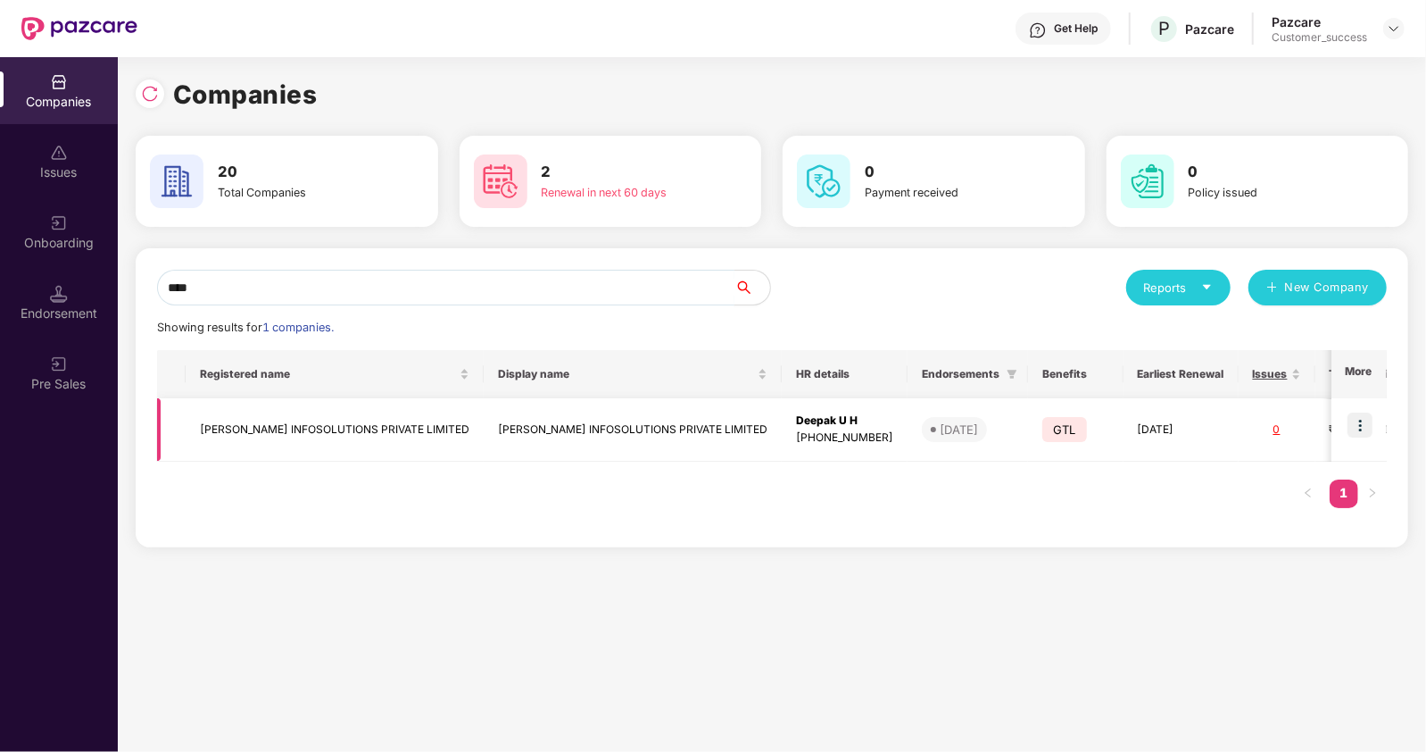
scroll to position [0, 220]
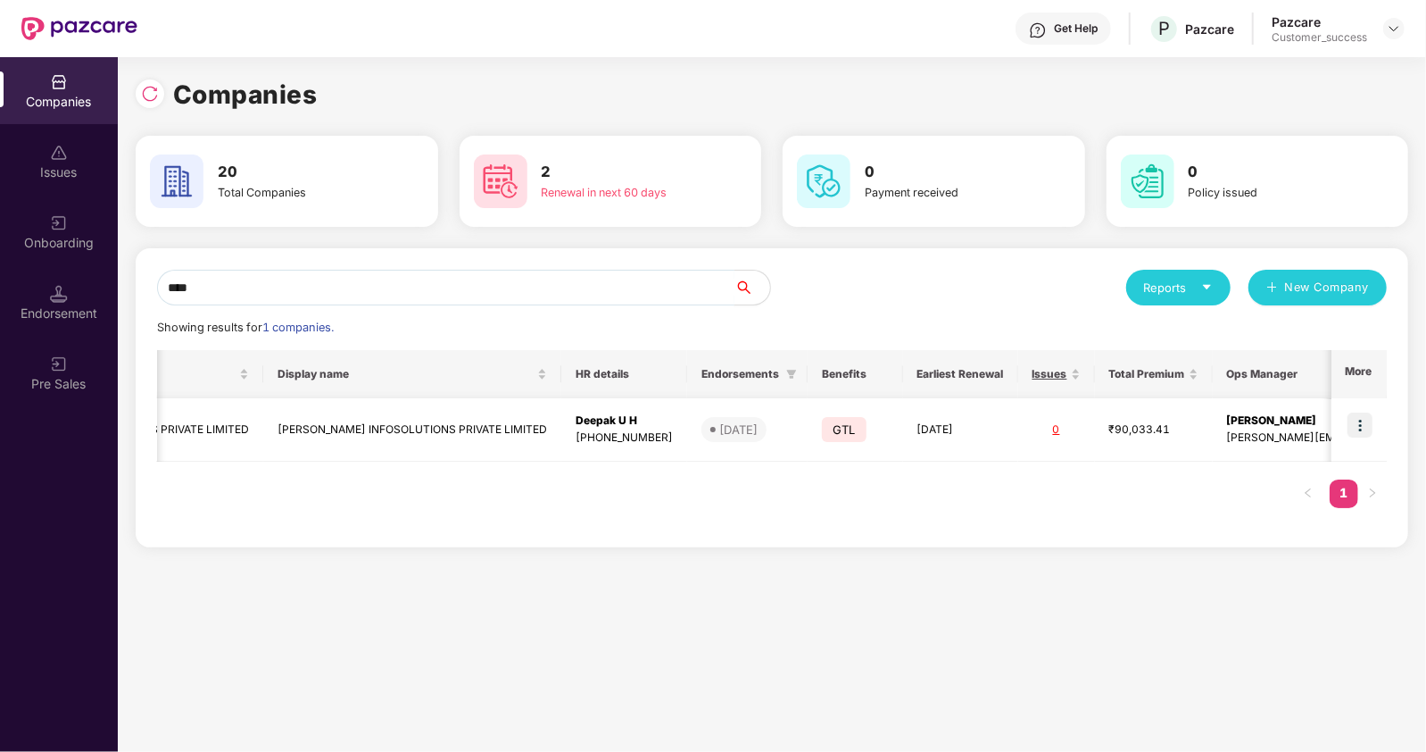
type input "****"
click at [1362, 420] on img at bounding box center [1360, 424] width 25 height 25
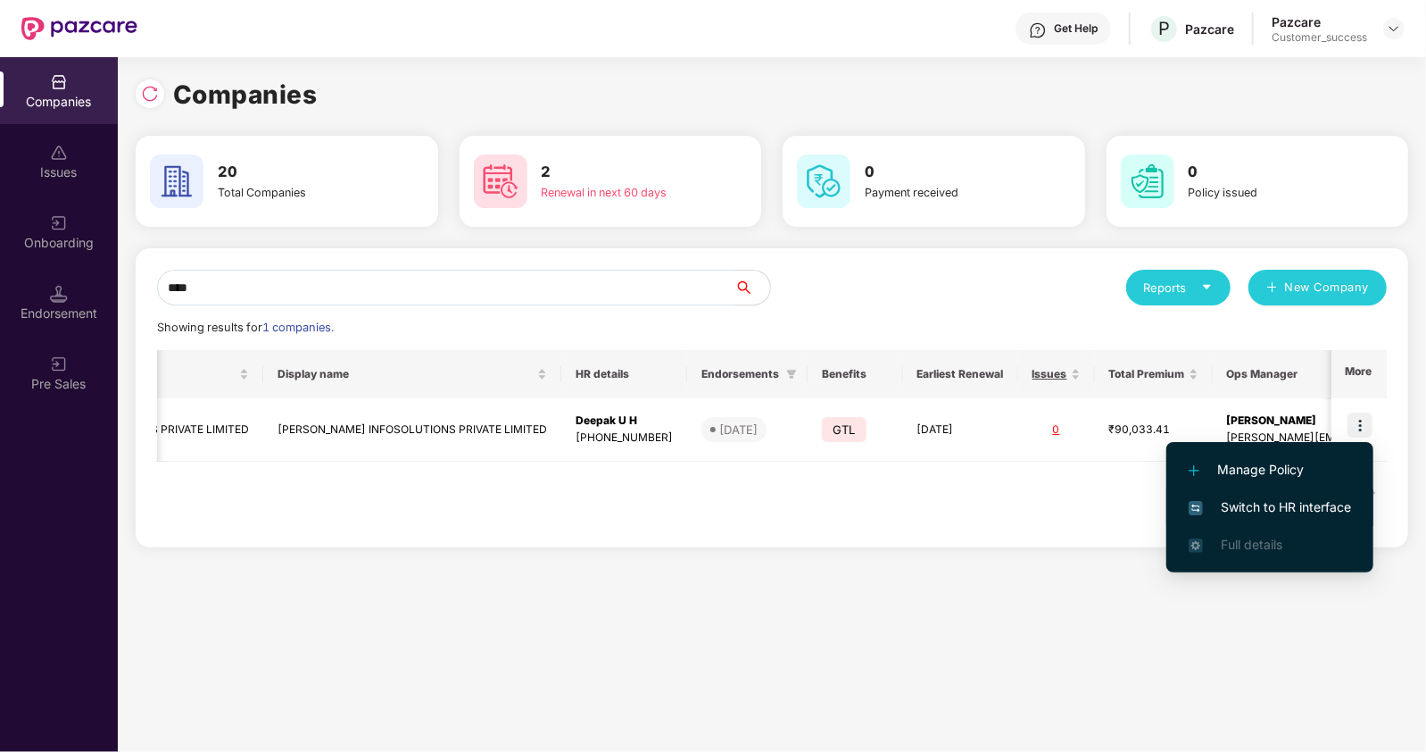
click at [1234, 498] on span "Switch to HR interface" at bounding box center [1270, 507] width 162 height 20
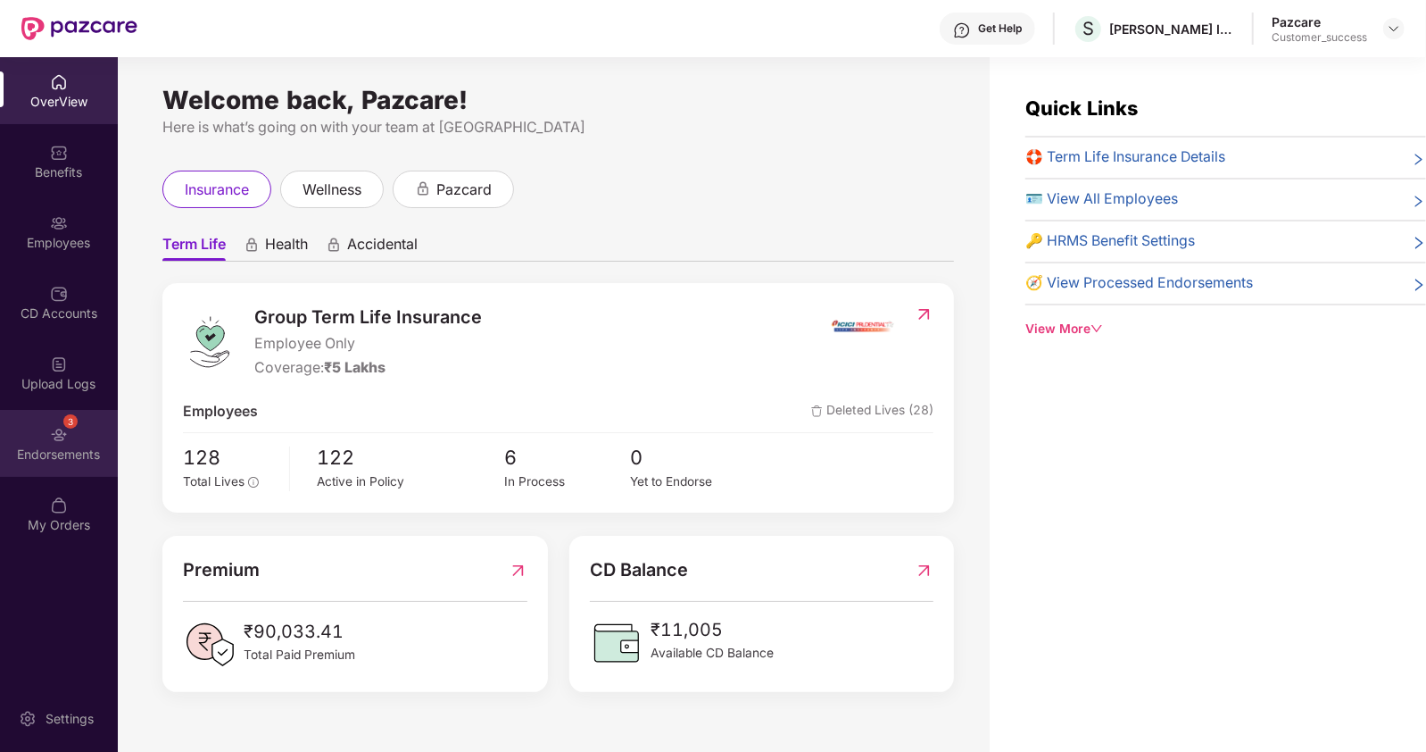
click at [62, 444] on div "3 Endorsements" at bounding box center [59, 443] width 118 height 67
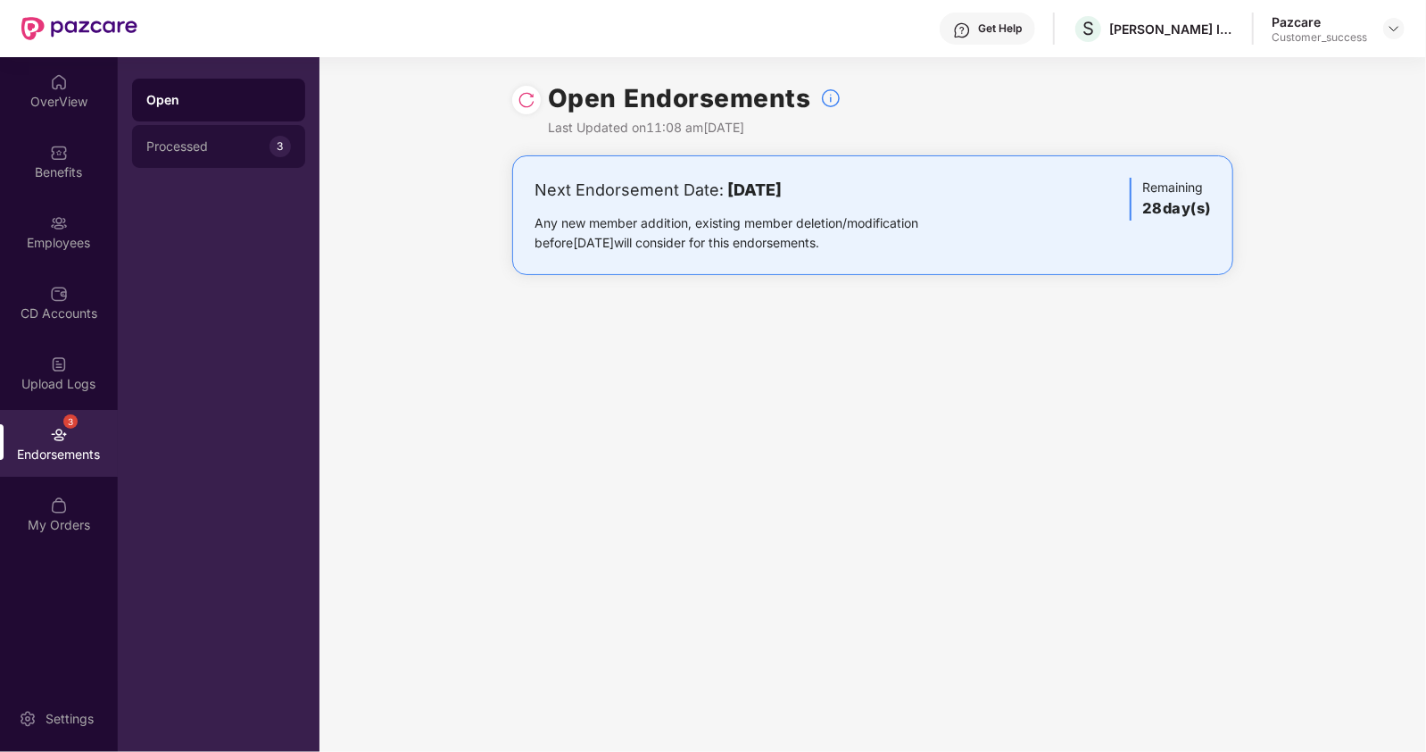
click at [196, 130] on div "Processed 3" at bounding box center [218, 146] width 173 height 43
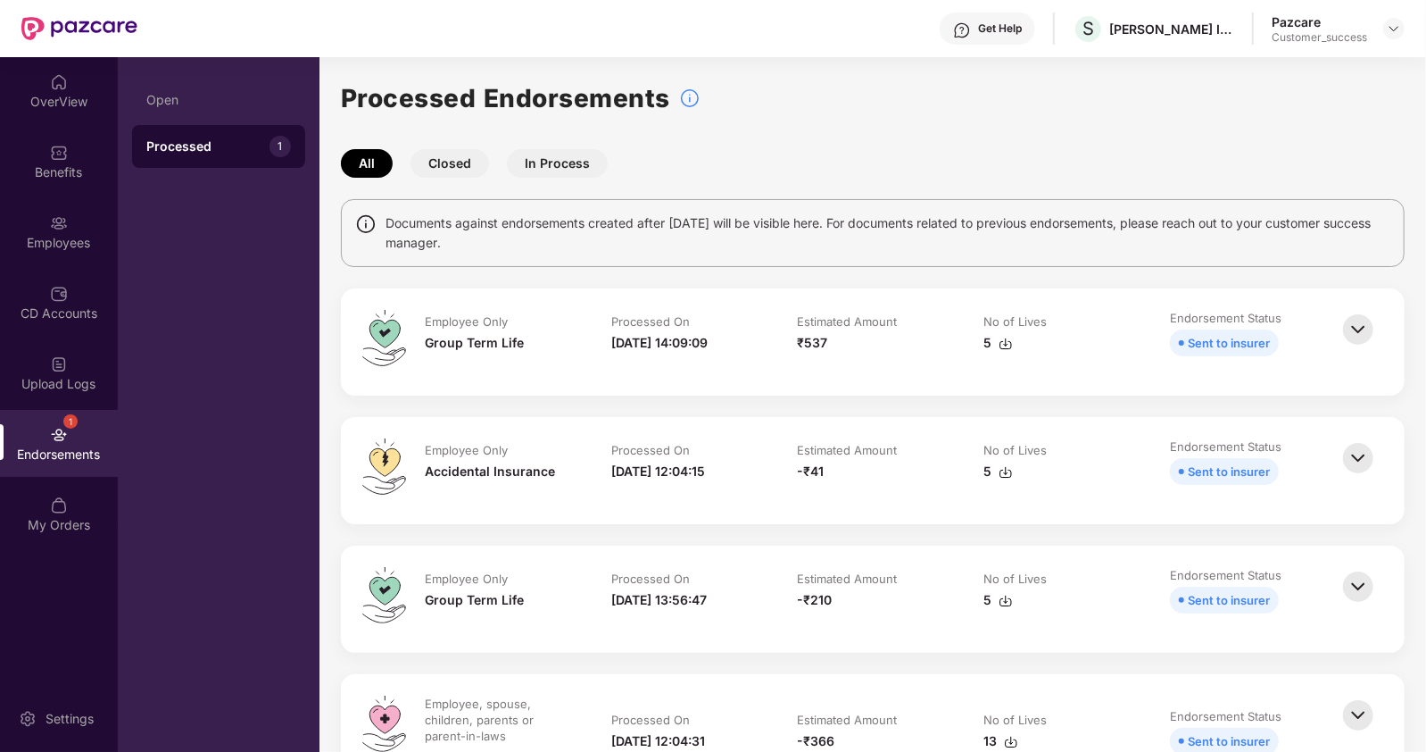
click at [439, 154] on button "Closed" at bounding box center [450, 163] width 79 height 29
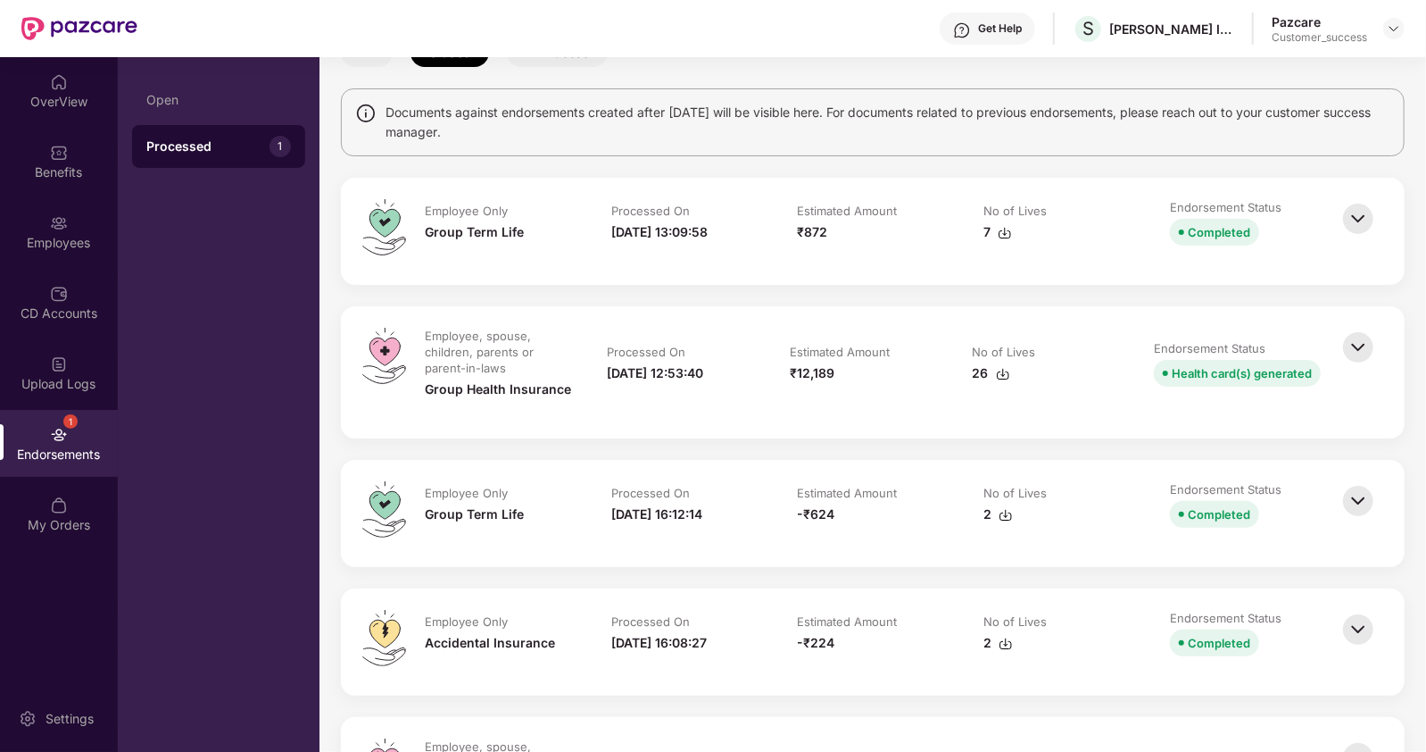
scroll to position [0, 0]
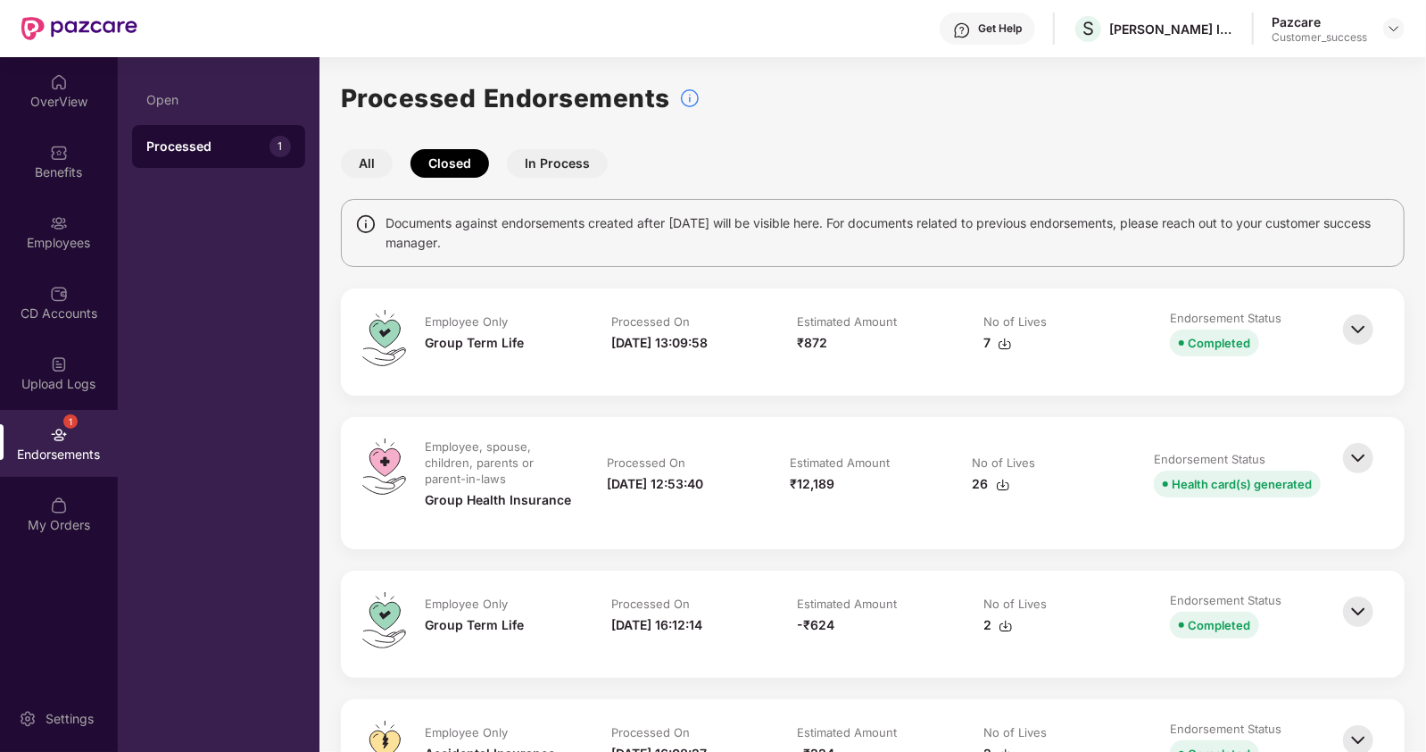
click at [540, 161] on button "In Process" at bounding box center [557, 163] width 101 height 29
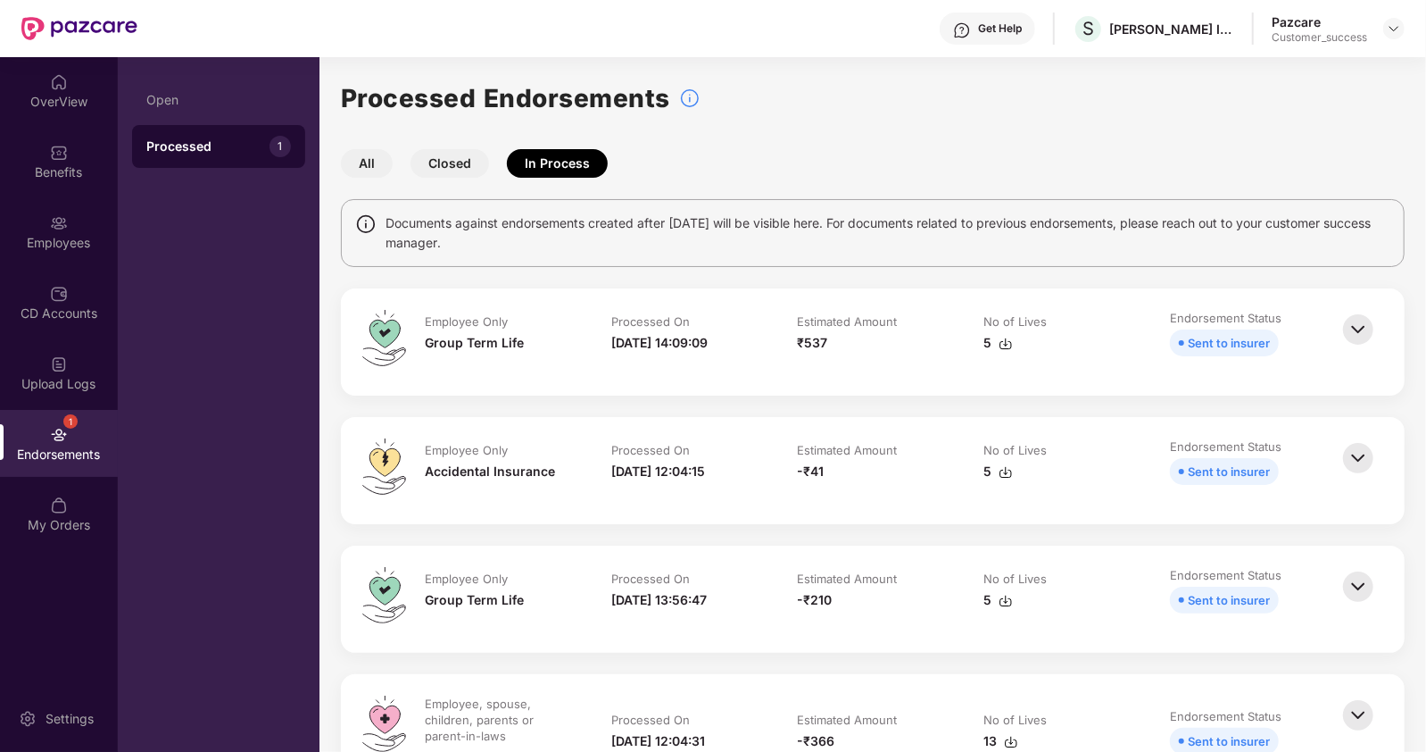
click at [1367, 323] on img at bounding box center [1358, 329] width 39 height 39
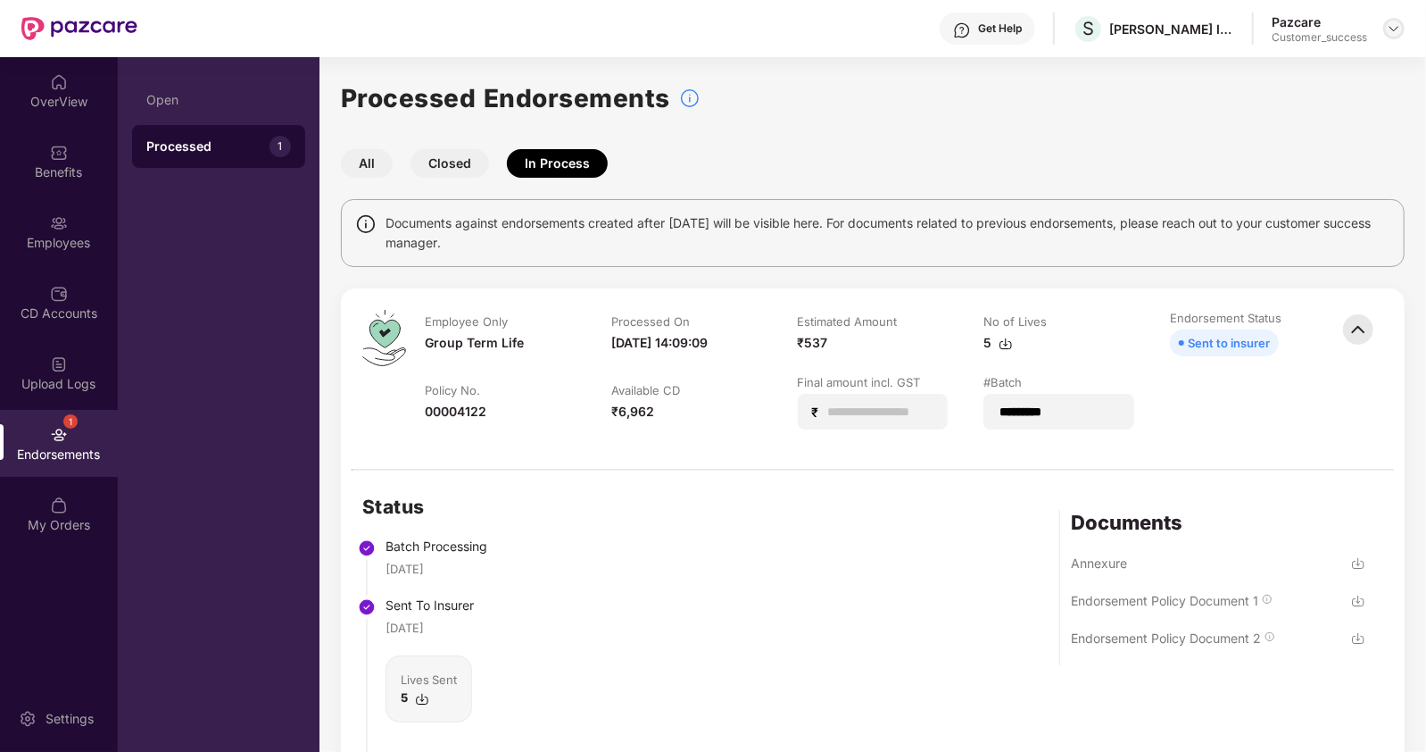
click at [1400, 29] on img at bounding box center [1394, 28] width 14 height 14
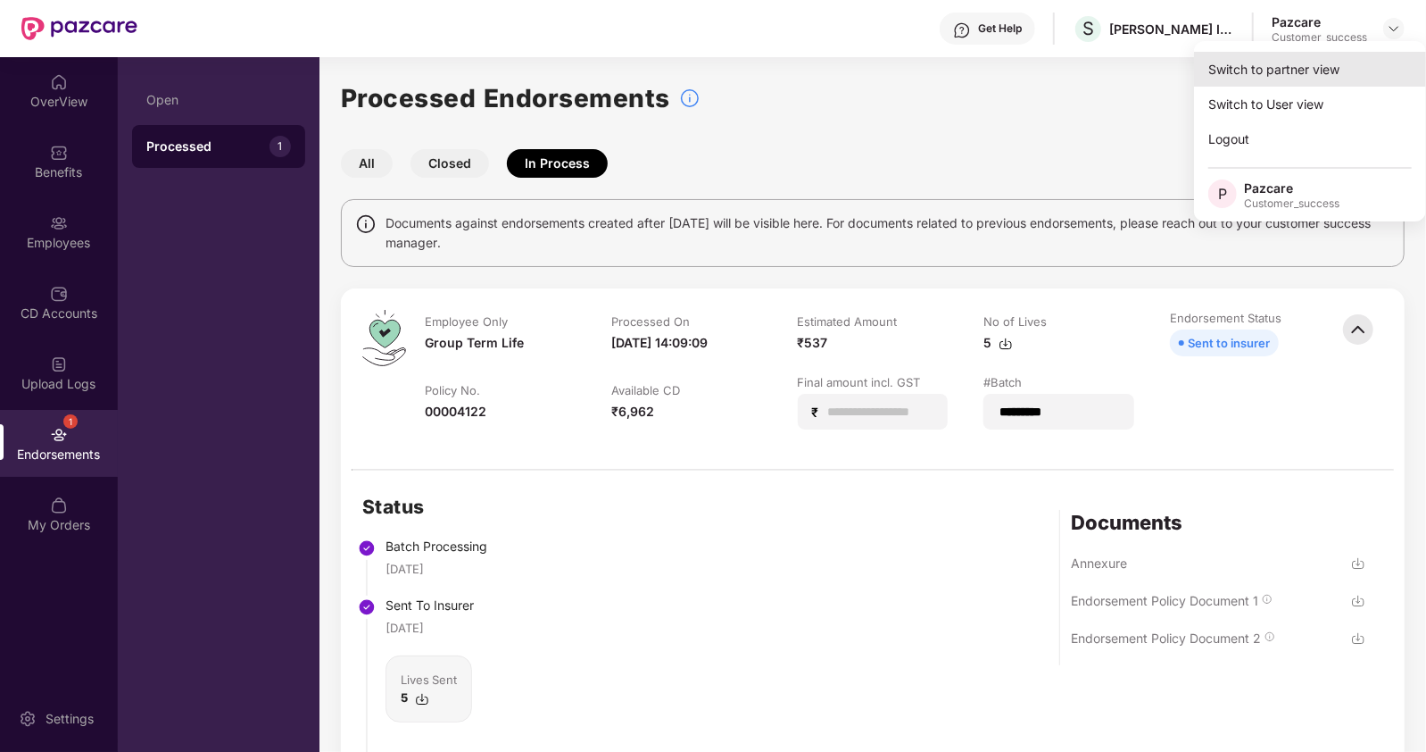
click at [1286, 74] on div "Switch to partner view" at bounding box center [1310, 69] width 232 height 35
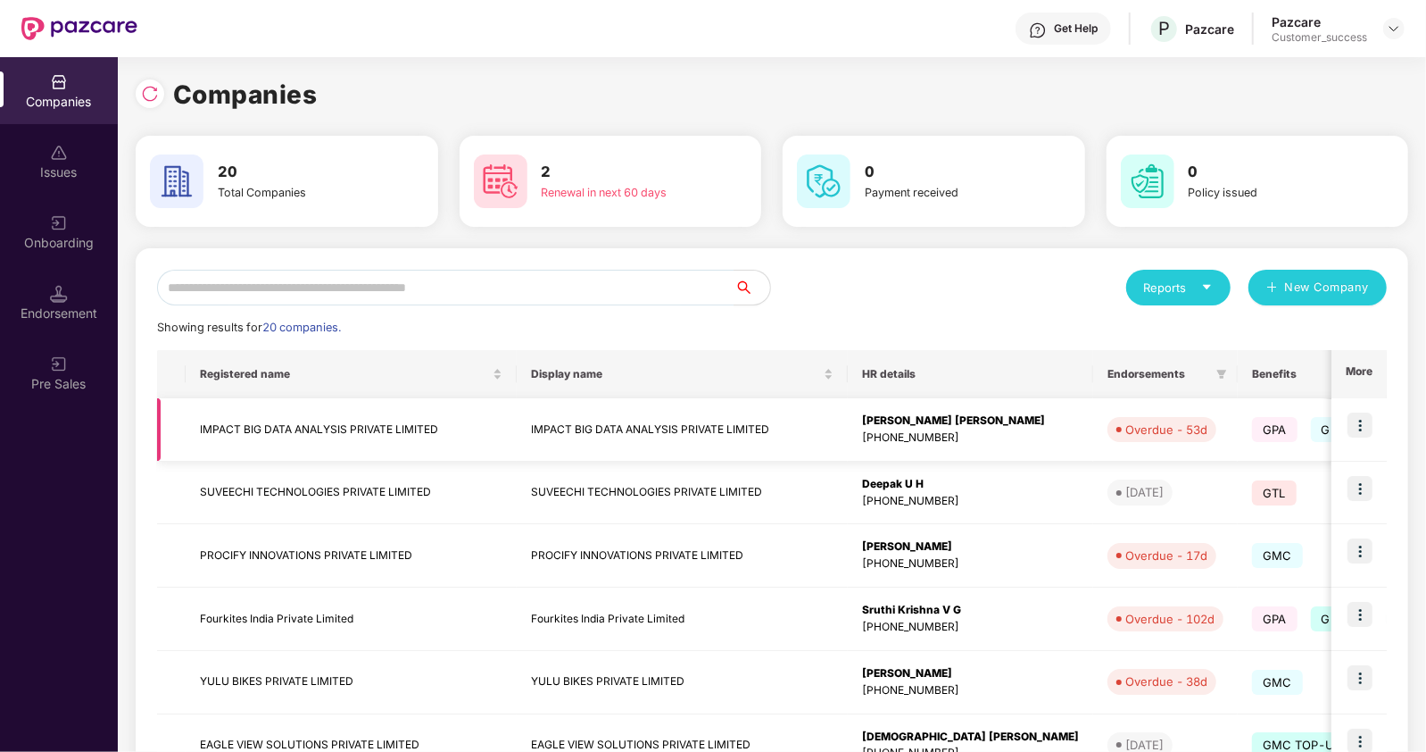
click at [1359, 423] on img at bounding box center [1360, 424] width 25 height 25
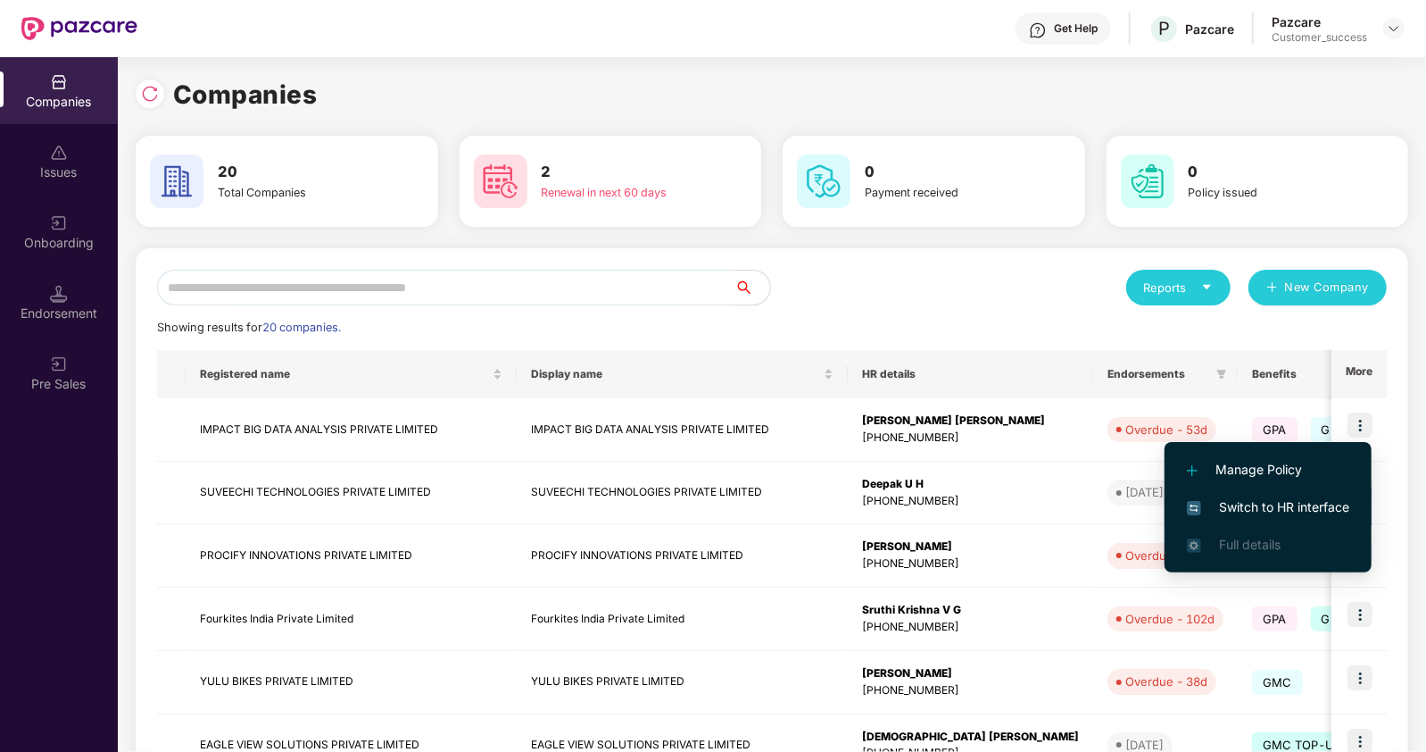
click at [1227, 497] on span "Switch to HR interface" at bounding box center [1268, 507] width 162 height 20
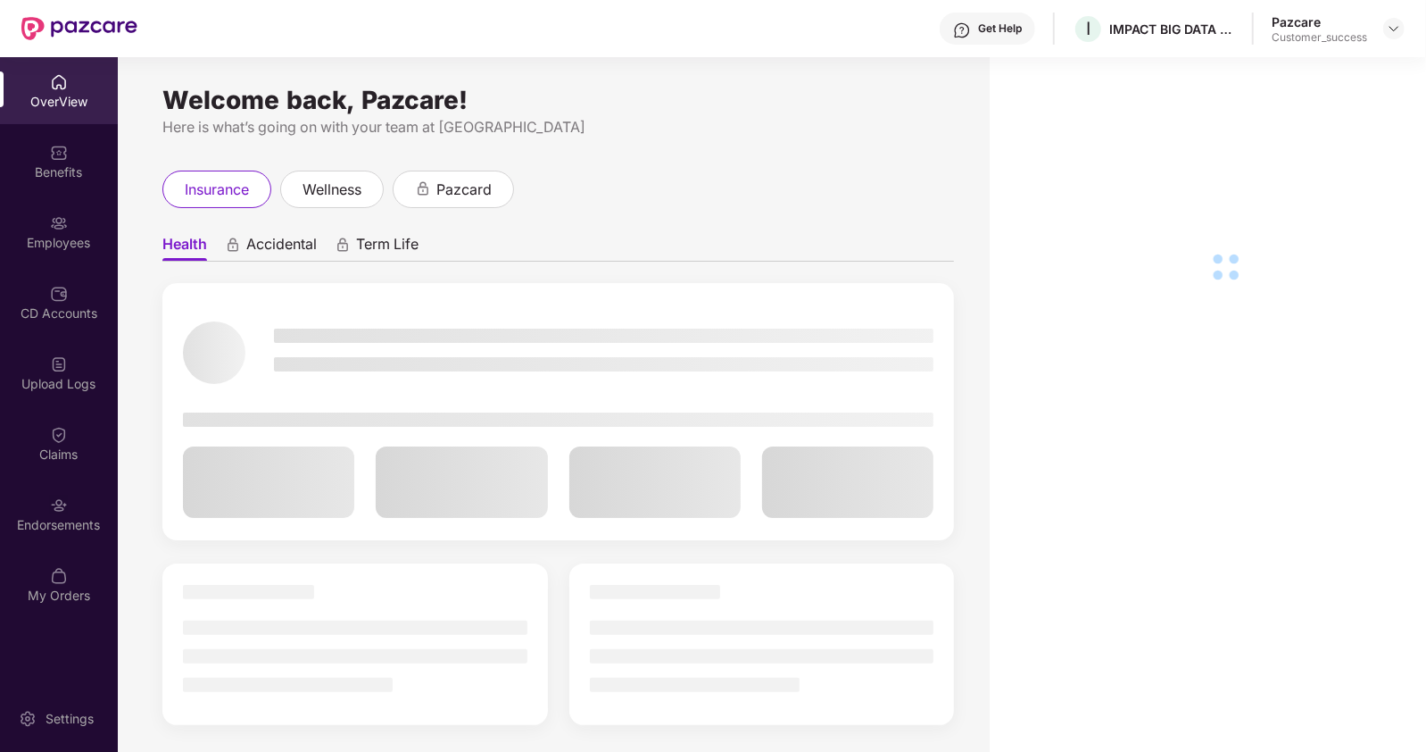
click at [56, 253] on div "Employees" at bounding box center [59, 231] width 118 height 67
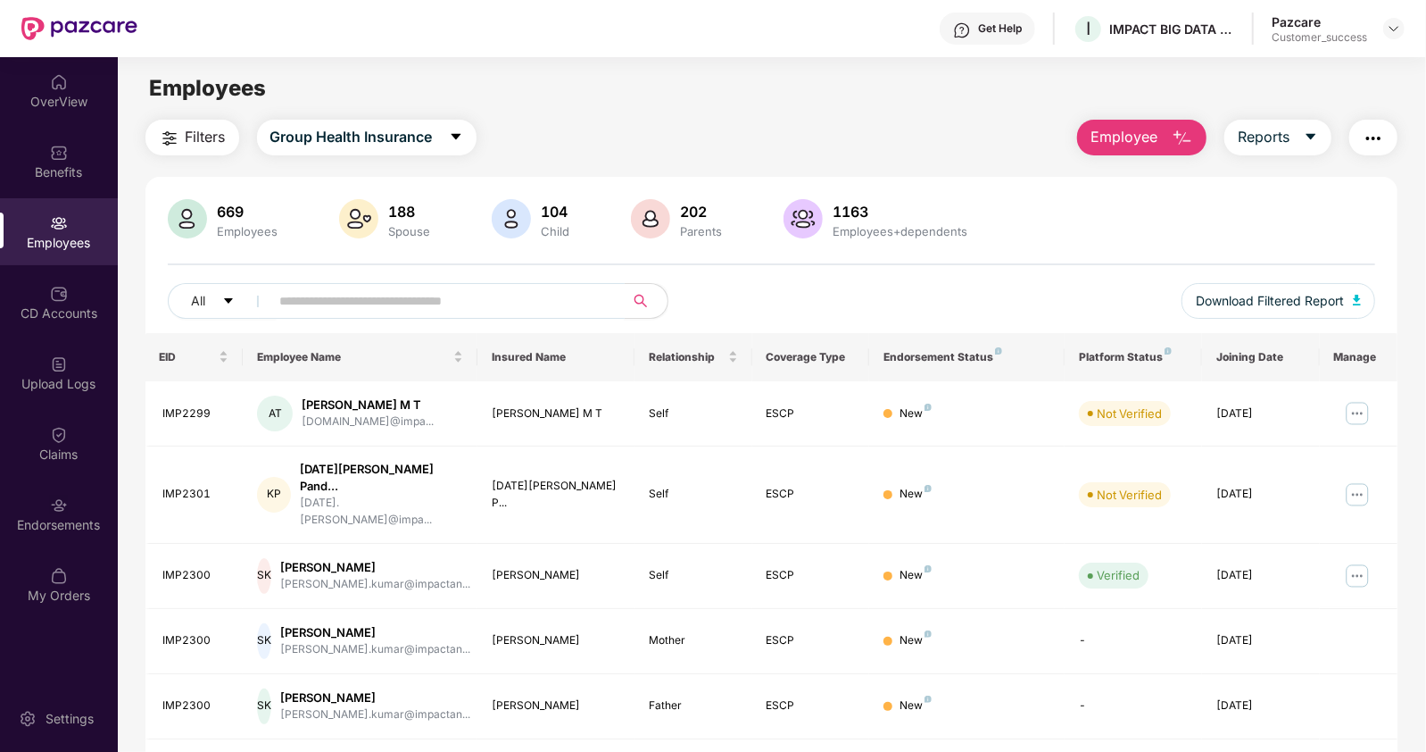
click at [275, 303] on span at bounding box center [442, 301] width 366 height 36
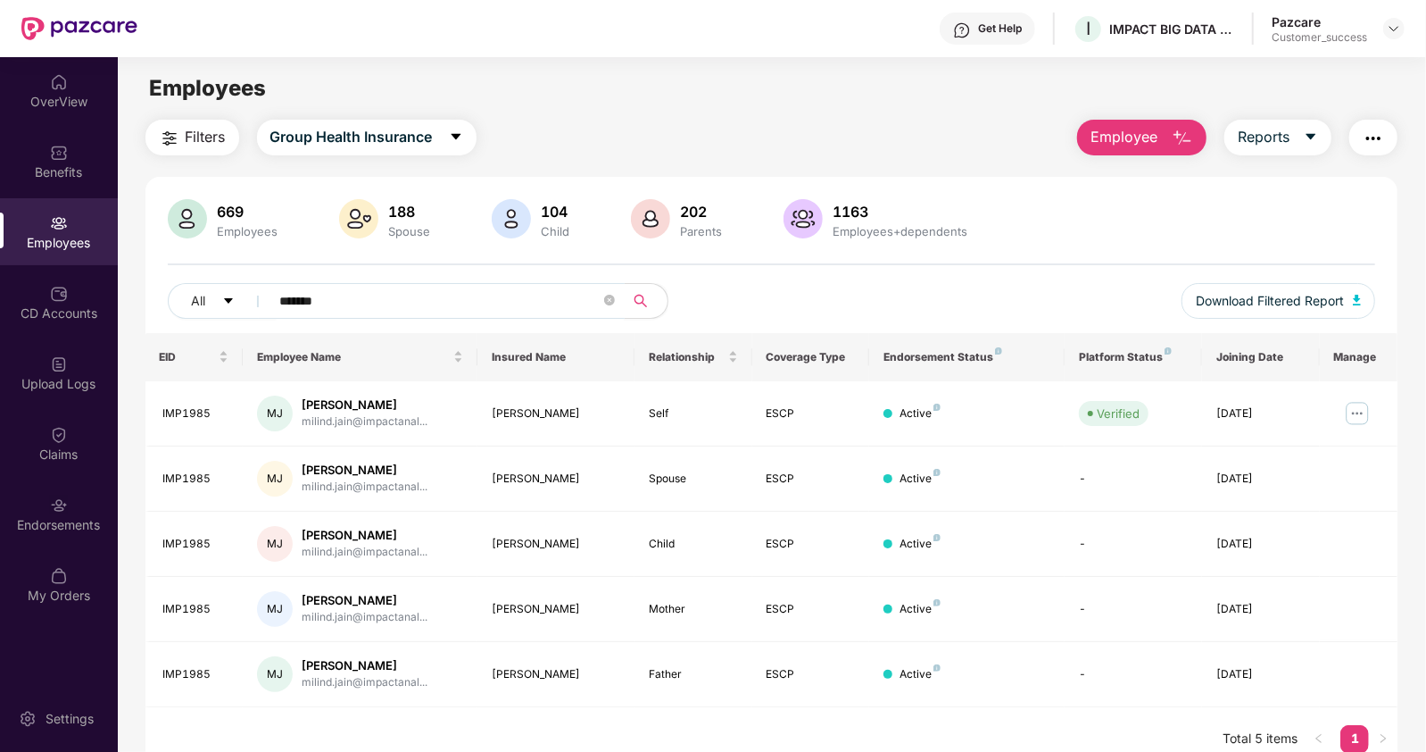
type input "*******"
click at [1354, 412] on img at bounding box center [1357, 413] width 29 height 29
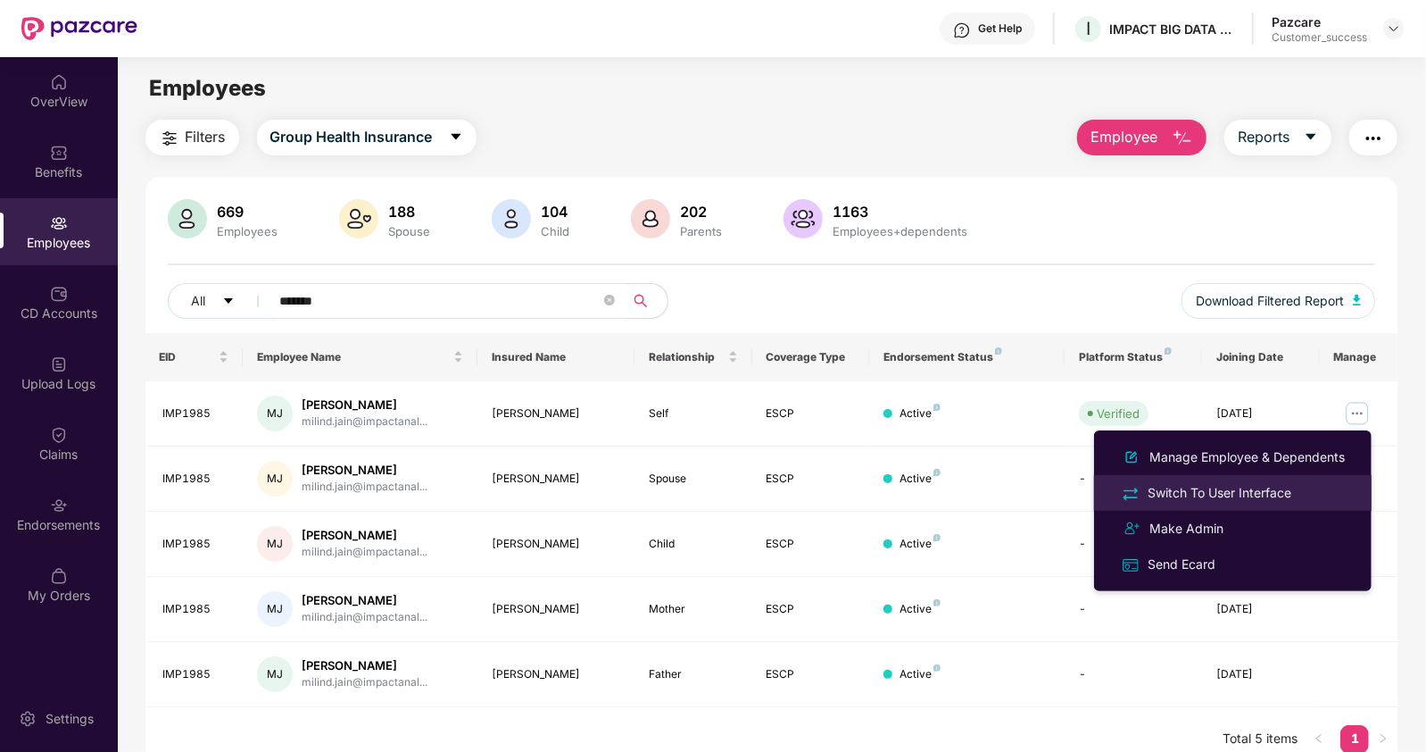
click at [1206, 486] on div "Switch To User Interface" at bounding box center [1219, 493] width 151 height 20
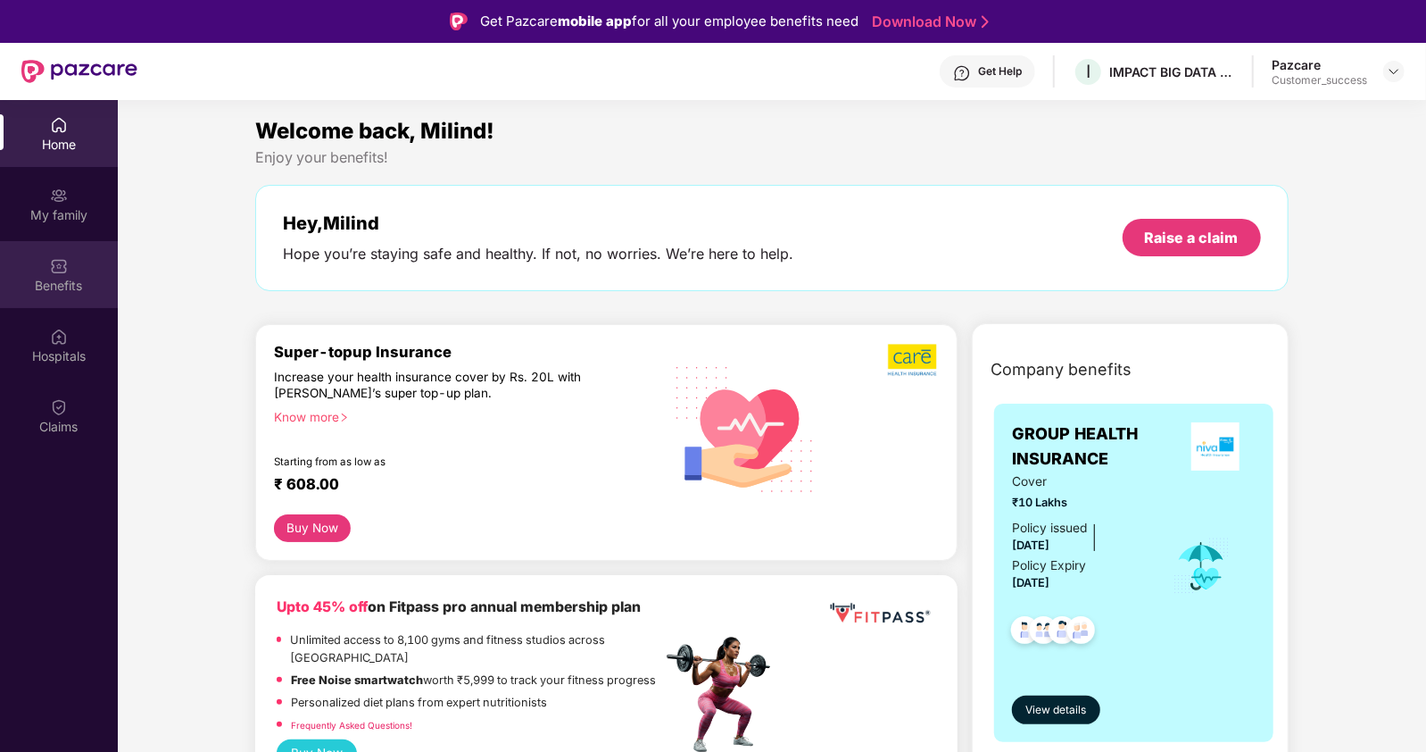
click at [52, 277] on div "Benefits" at bounding box center [59, 286] width 118 height 18
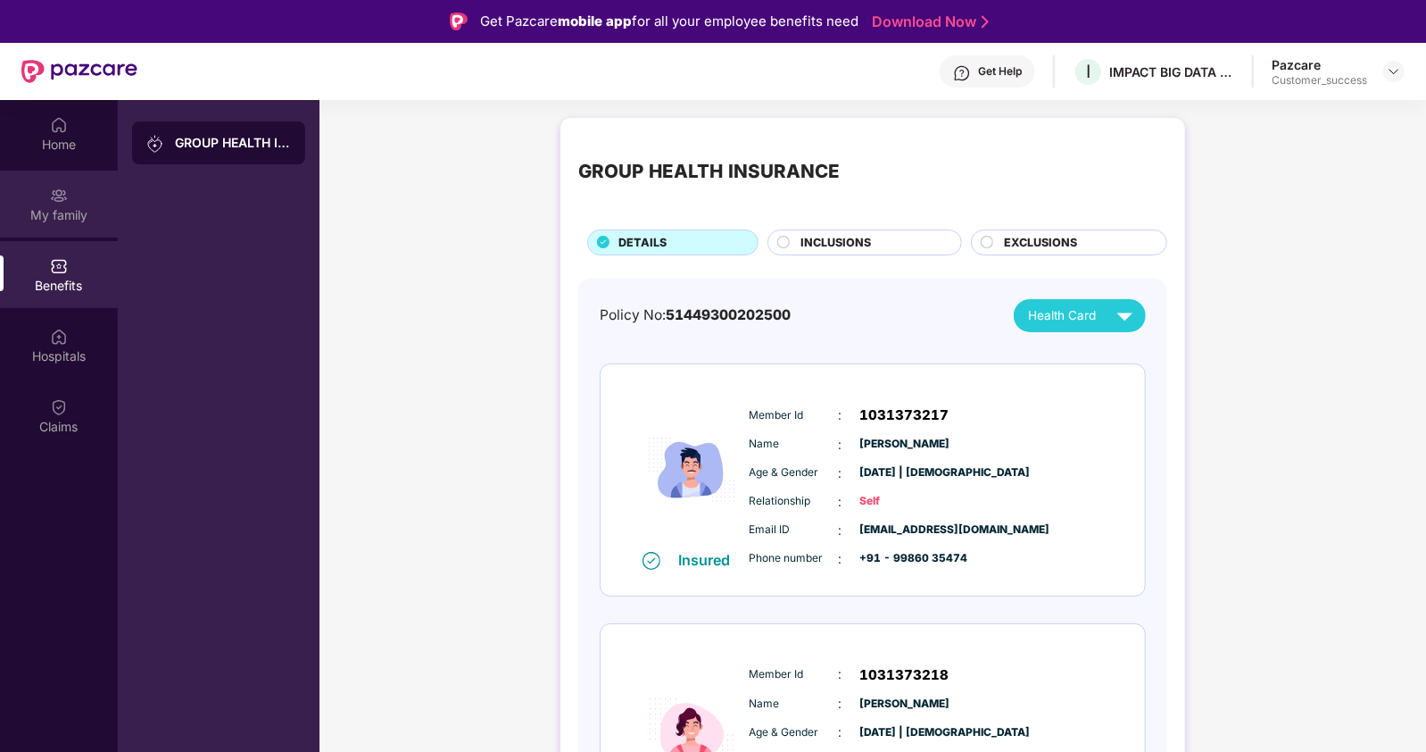
click at [83, 222] on div "My family" at bounding box center [59, 215] width 118 height 18
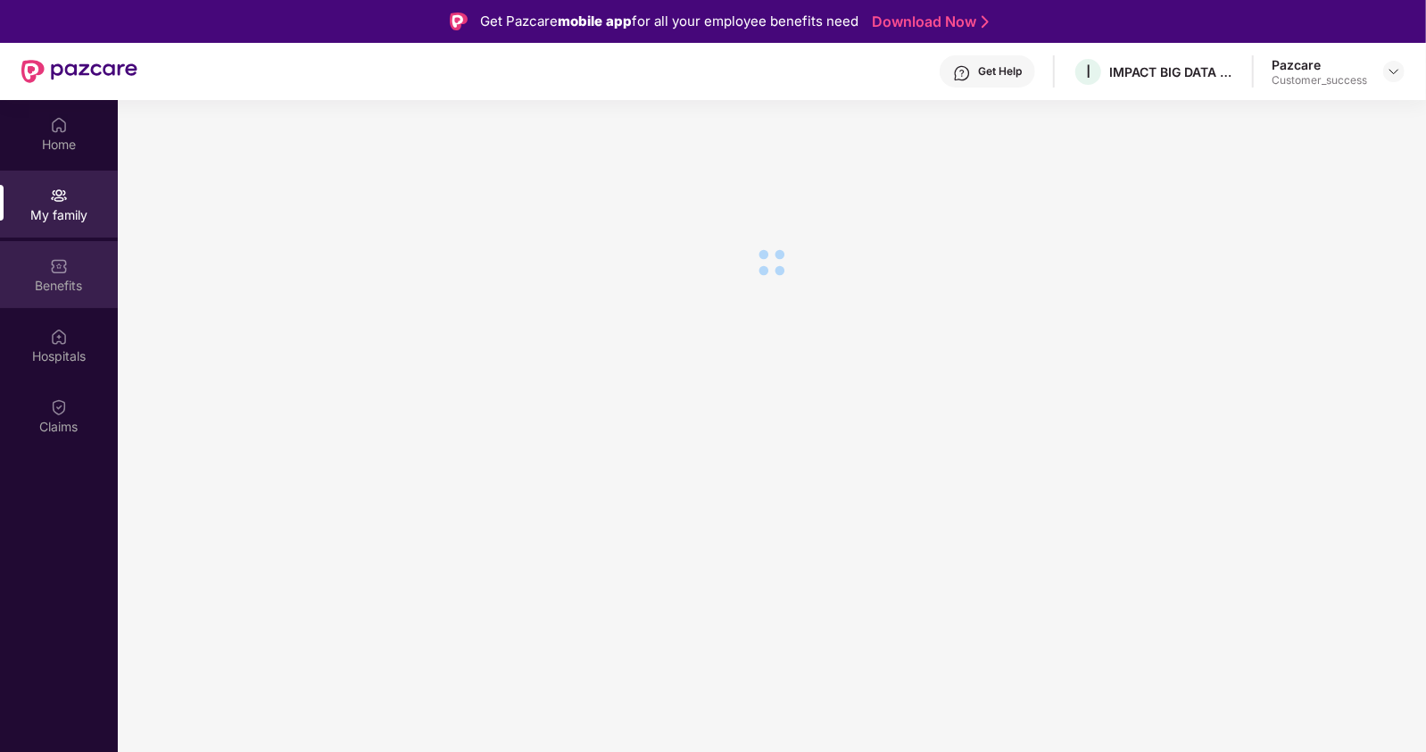
click at [58, 279] on div "Benefits" at bounding box center [59, 286] width 118 height 18
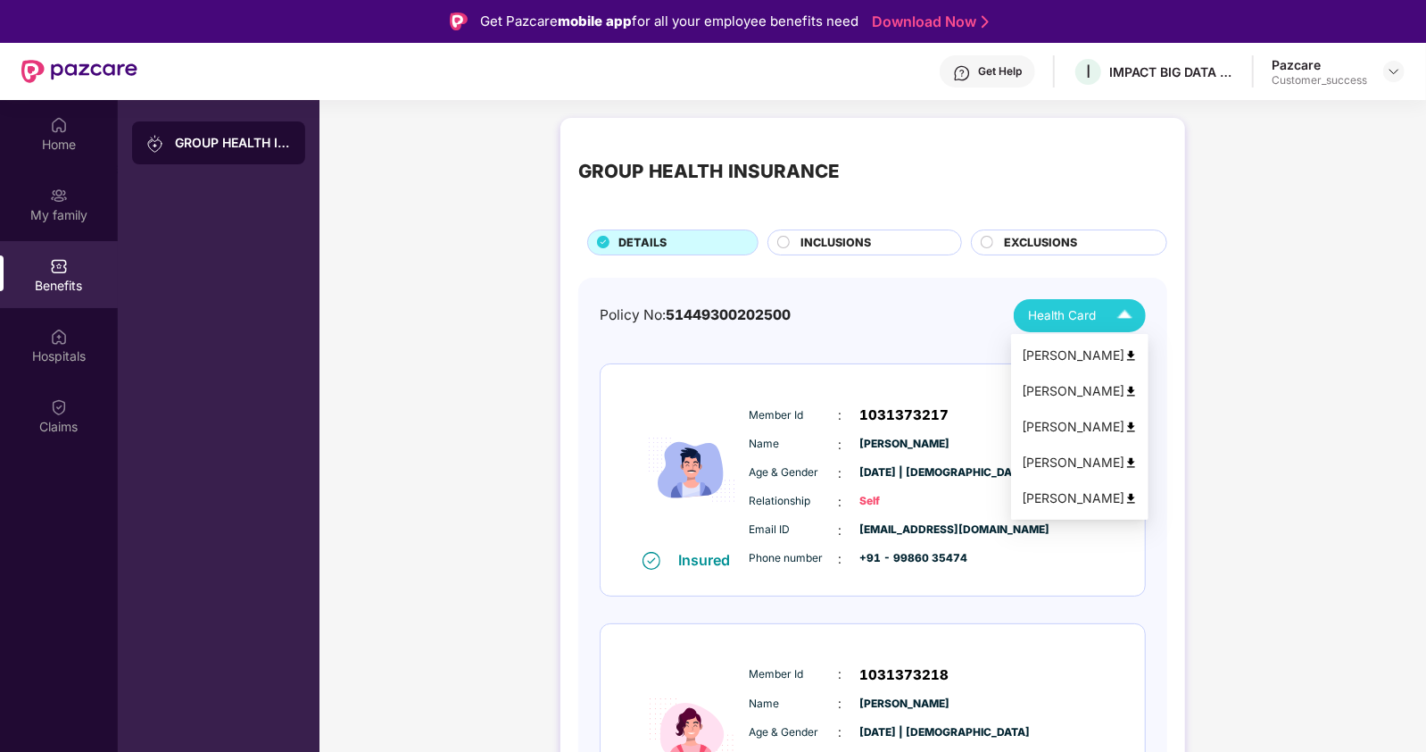
click at [1126, 323] on img at bounding box center [1125, 315] width 31 height 31
click at [1126, 386] on img at bounding box center [1131, 391] width 13 height 13
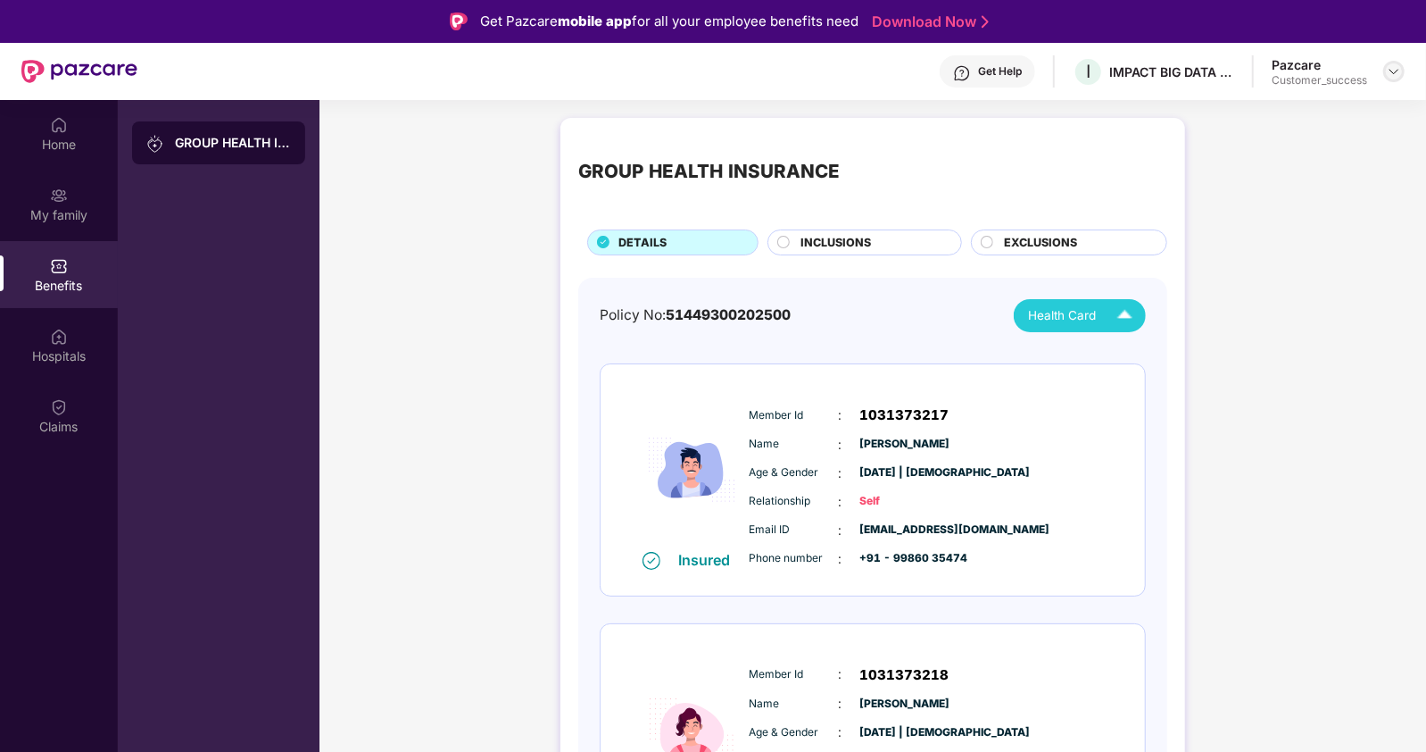
click at [1400, 71] on img at bounding box center [1394, 71] width 14 height 14
click at [1272, 116] on div "Switch to partner view" at bounding box center [1310, 112] width 232 height 35
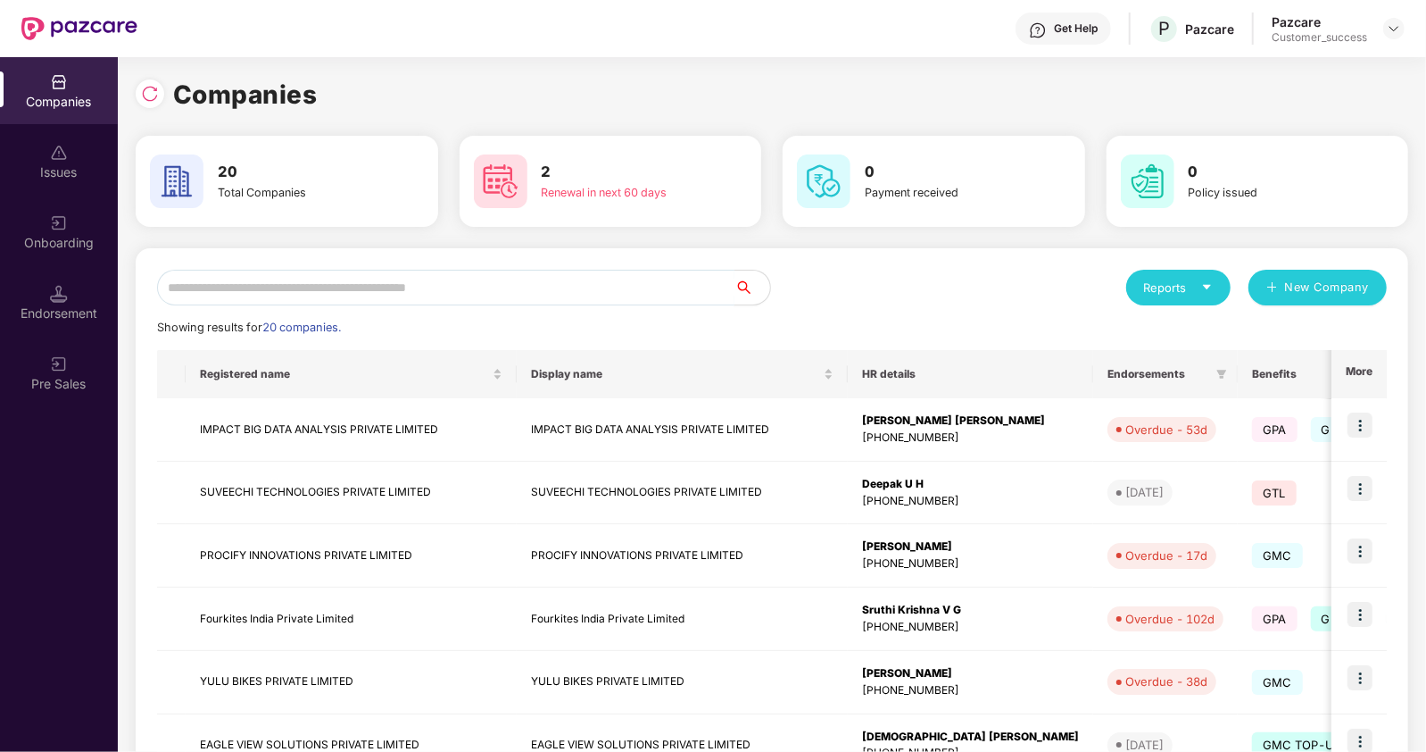
click at [305, 278] on input "text" at bounding box center [446, 288] width 578 height 36
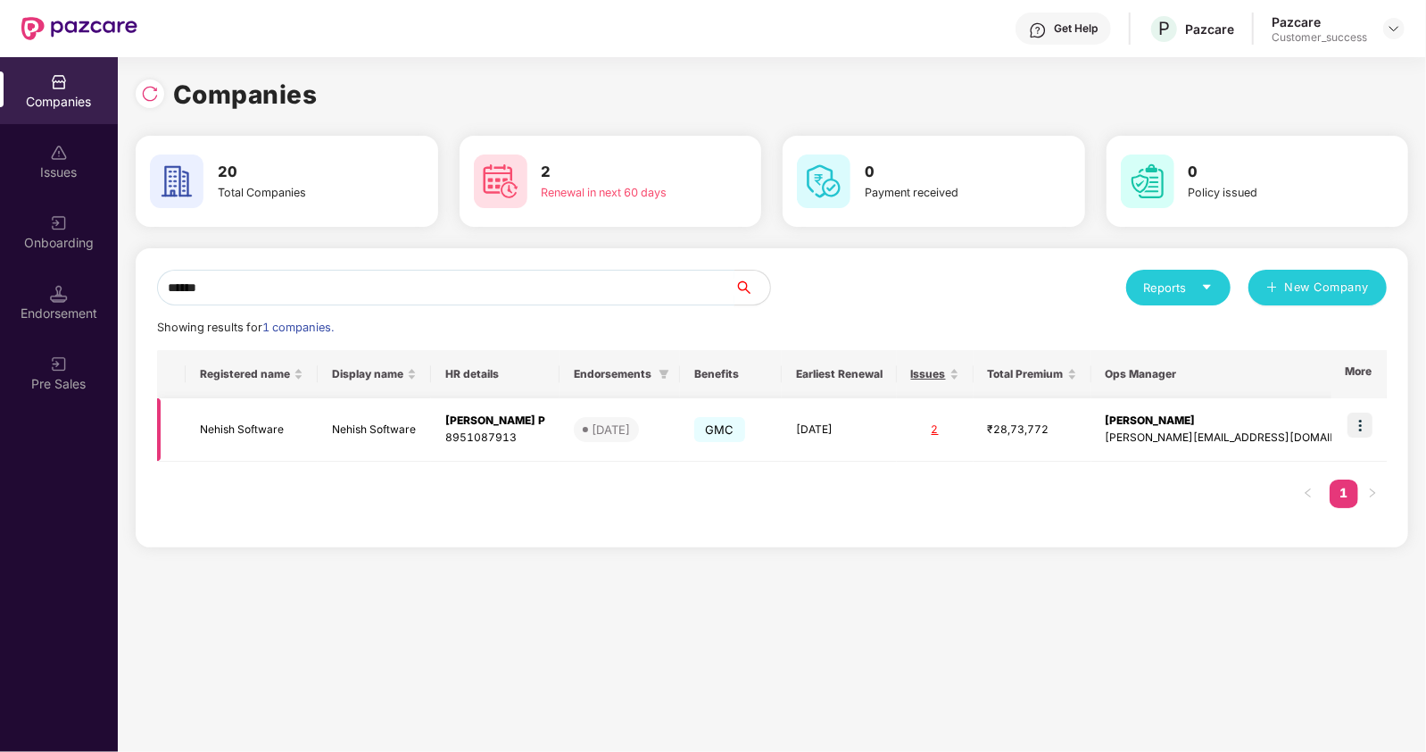
type input "******"
click at [1363, 426] on img at bounding box center [1360, 424] width 25 height 25
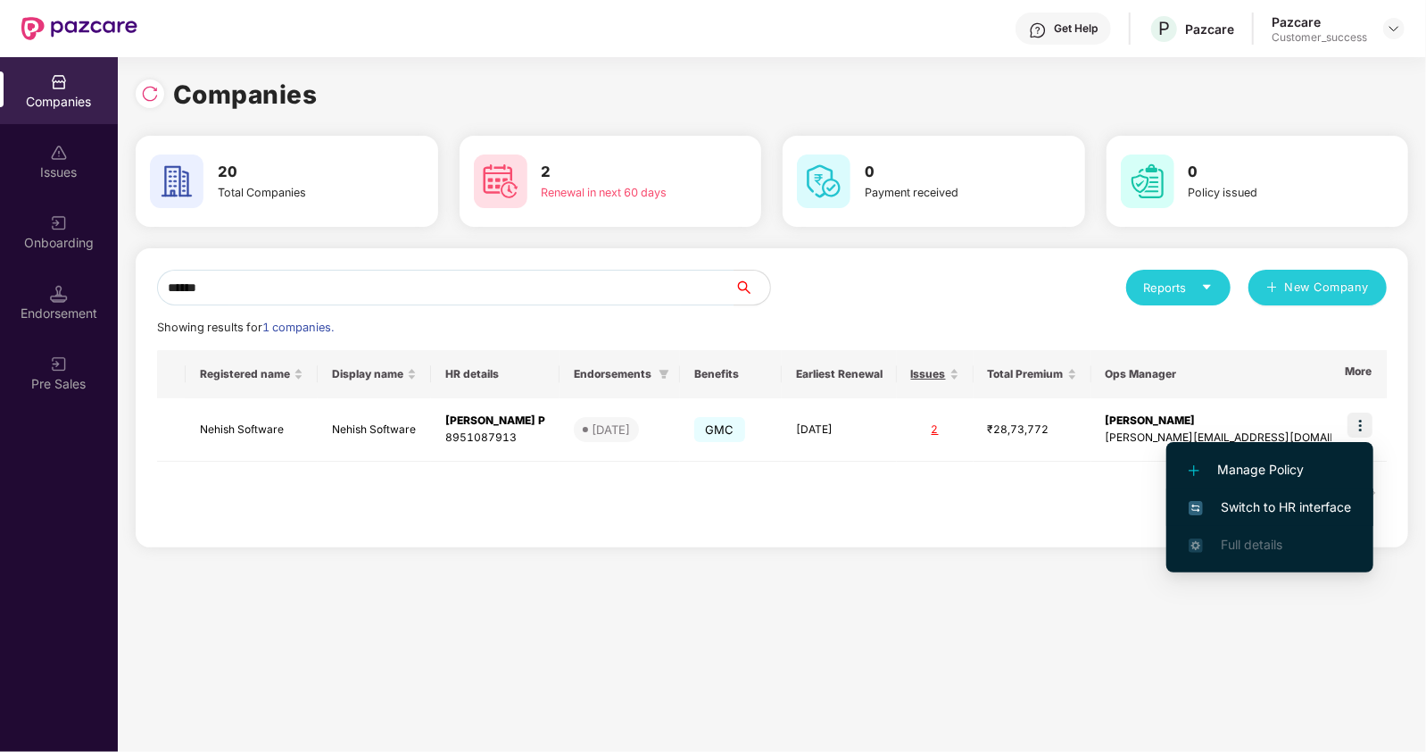
click at [1216, 495] on li "Switch to HR interface" at bounding box center [1270, 506] width 207 height 37
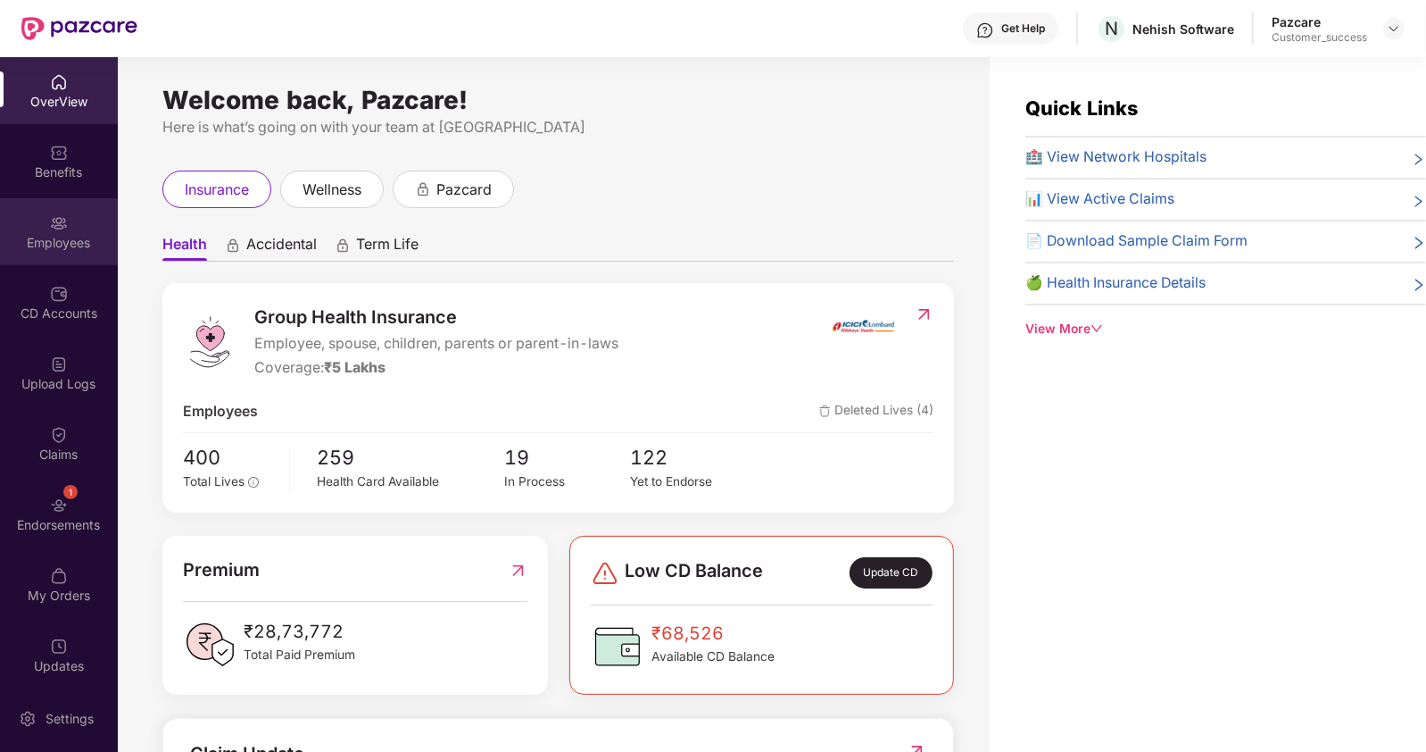
click at [49, 232] on div "Employees" at bounding box center [59, 231] width 118 height 67
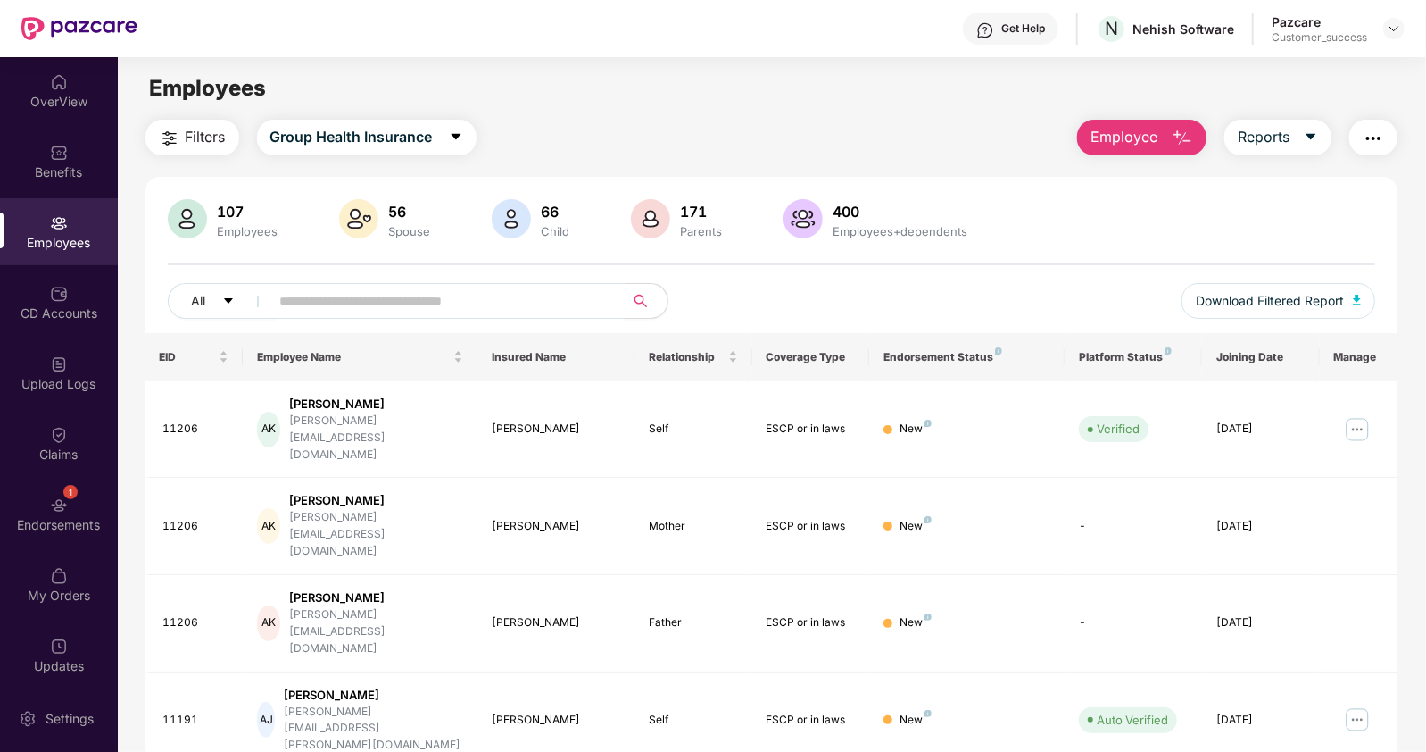
click at [299, 303] on input "text" at bounding box center [440, 300] width 320 height 27
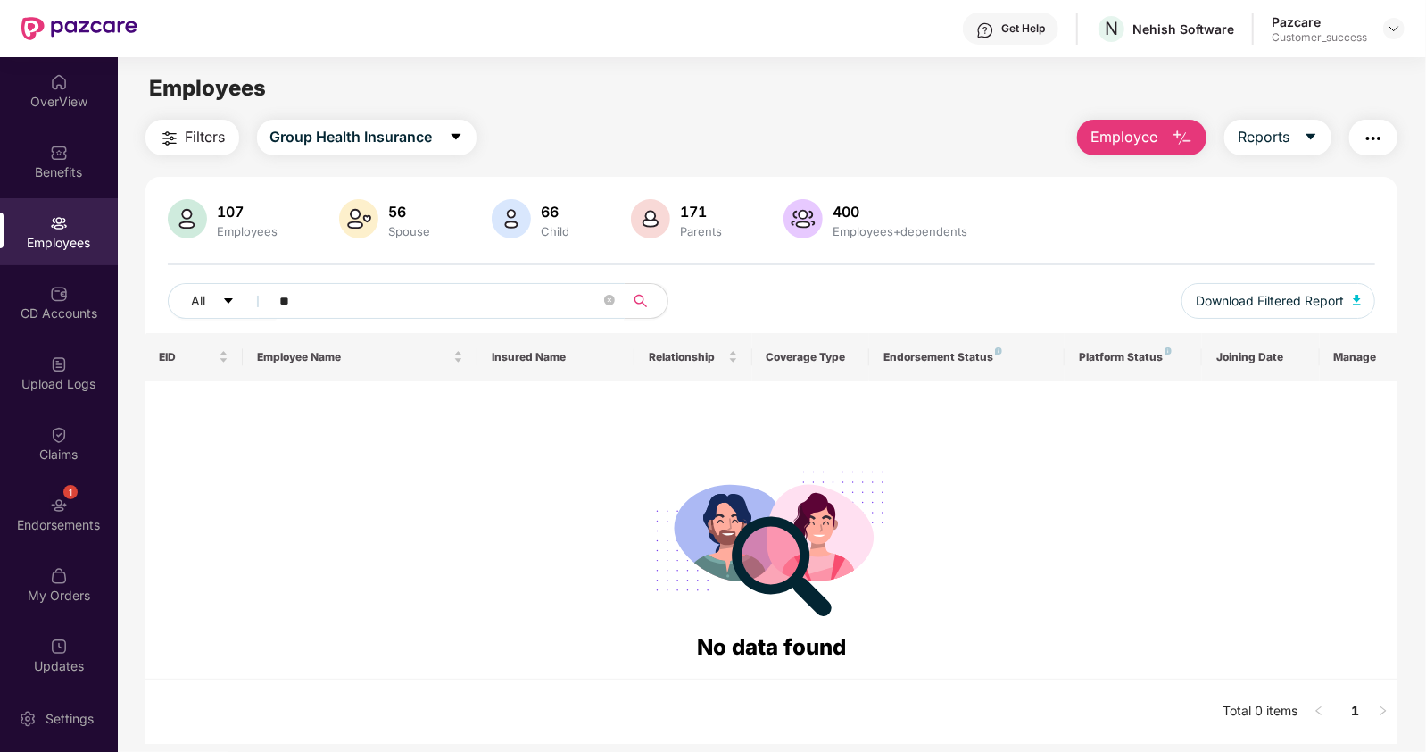
type input "*"
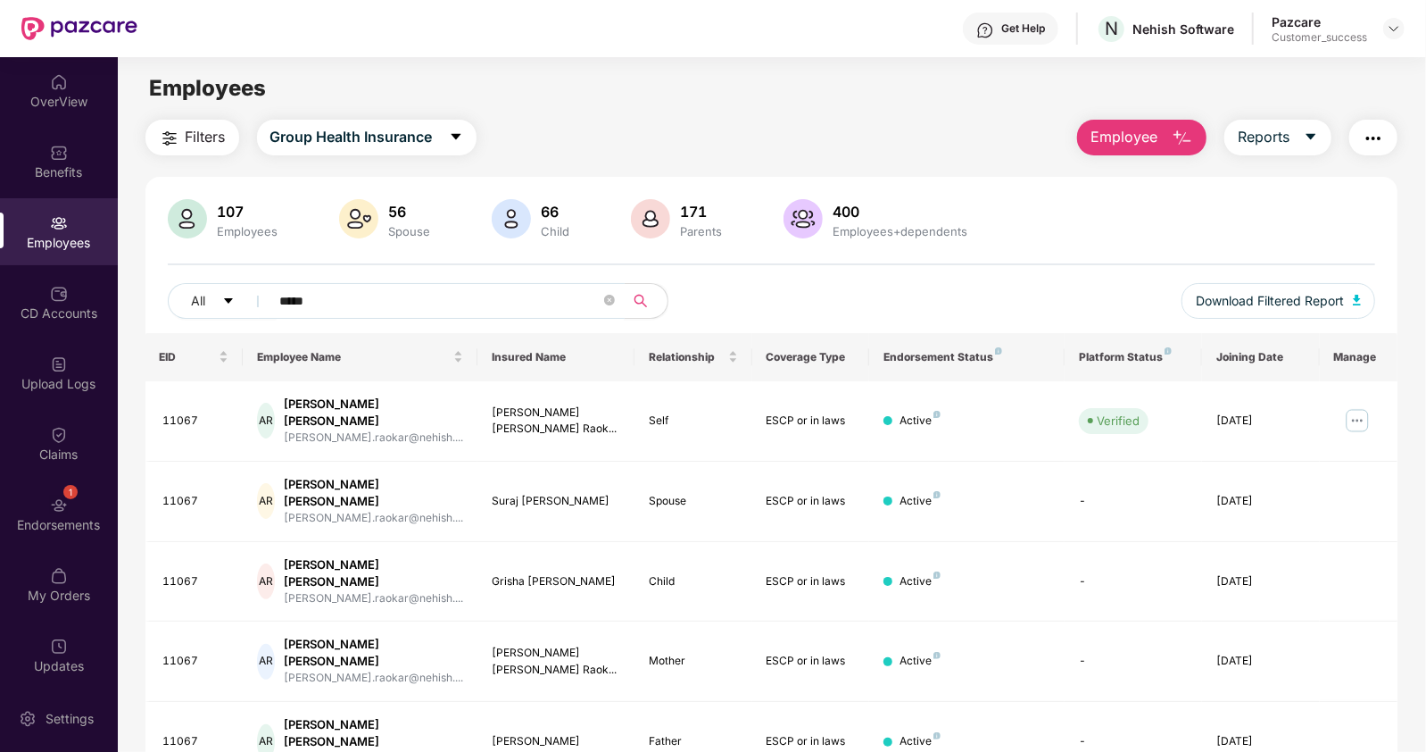
type input "*****"
